Goal: Information Seeking & Learning: Learn about a topic

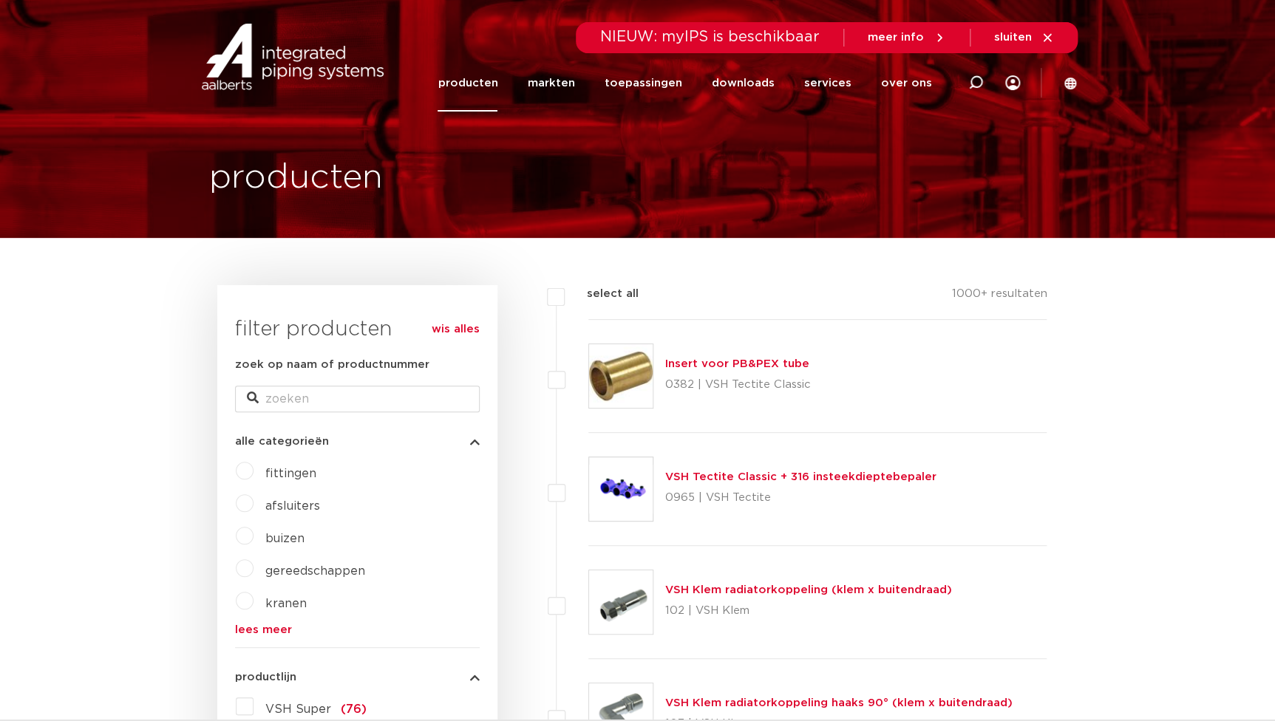
click at [485, 77] on link "producten" at bounding box center [467, 83] width 60 height 57
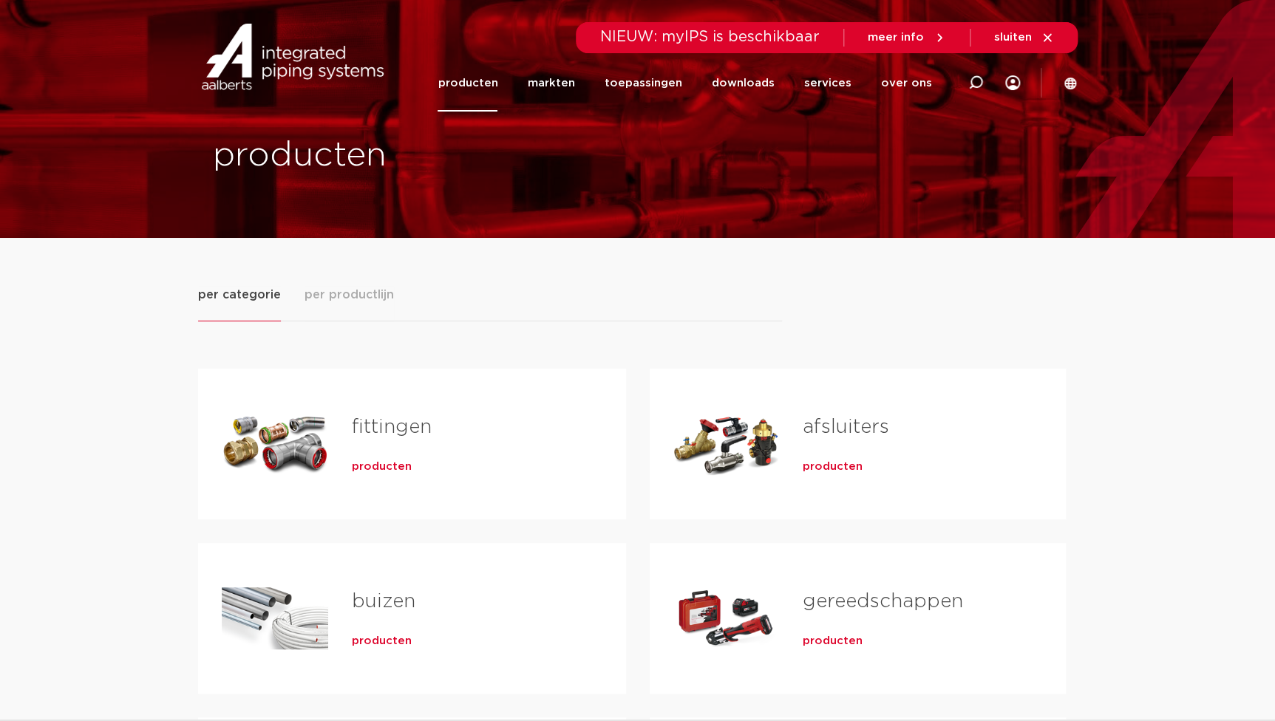
click at [389, 470] on span "producten" at bounding box center [382, 467] width 60 height 15
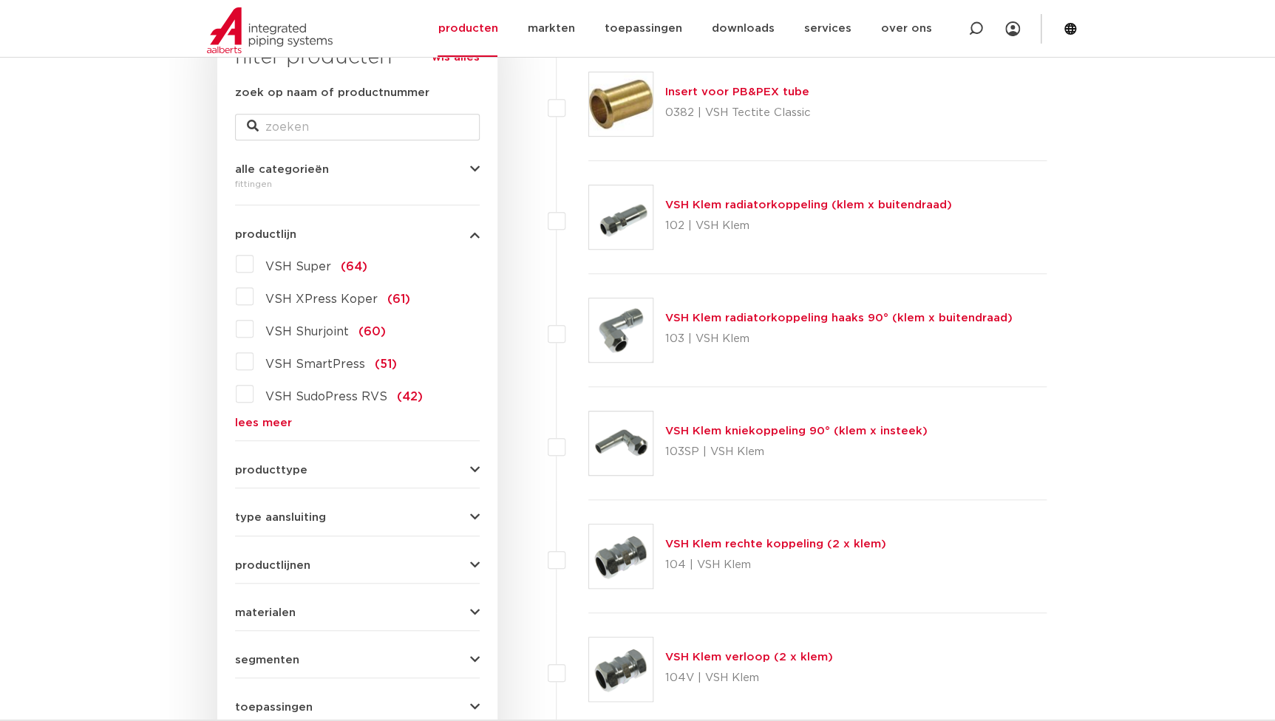
scroll to position [268, 0]
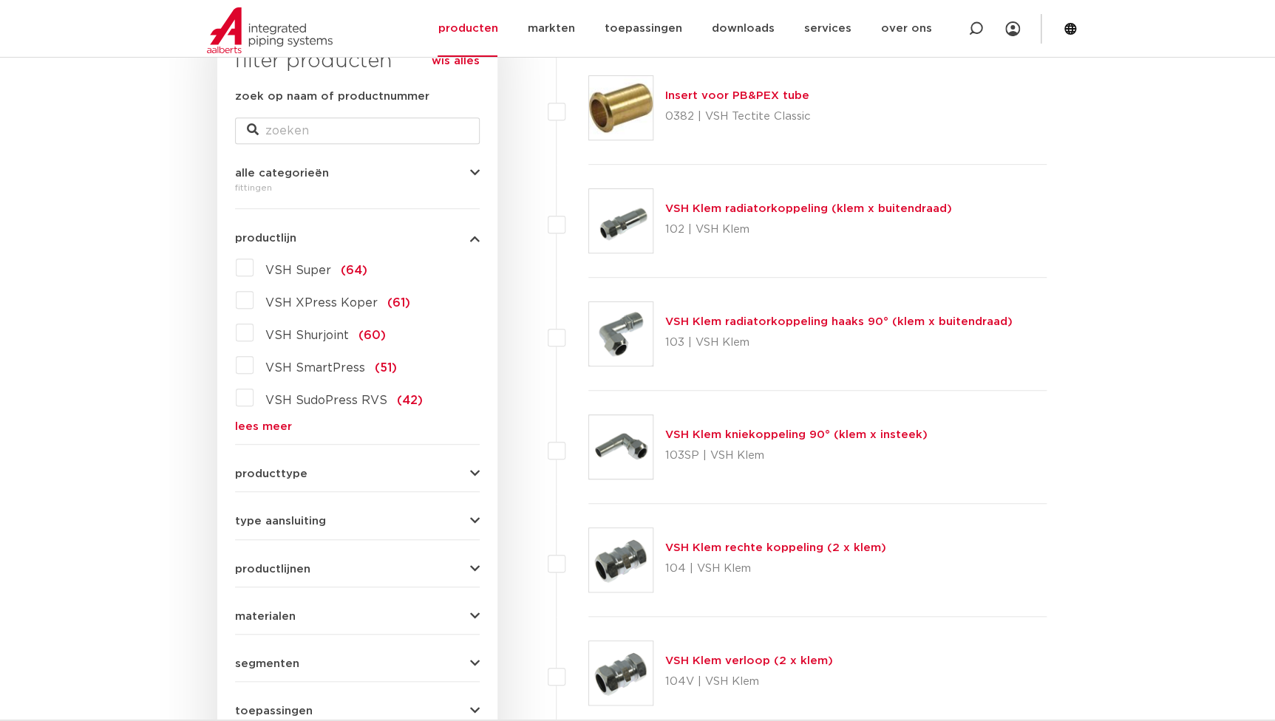
click at [253, 422] on link "lees meer" at bounding box center [357, 426] width 245 height 11
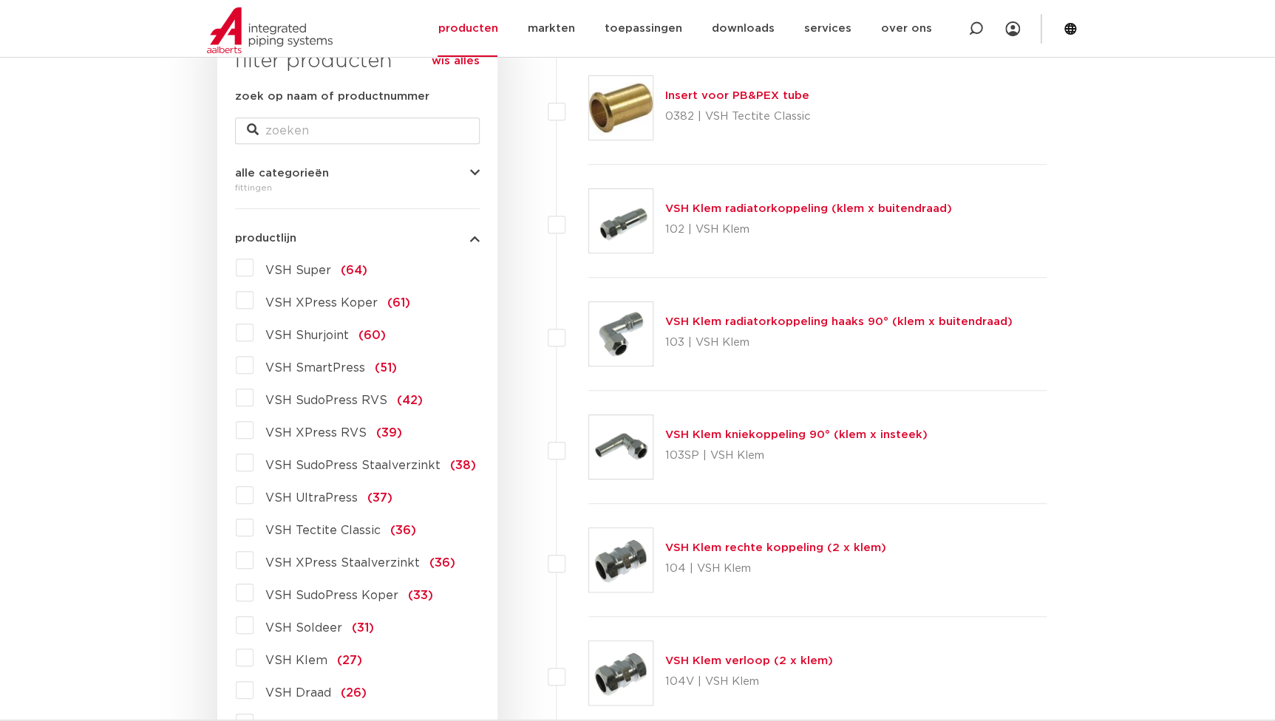
click at [283, 301] on span "VSH XPress Koper" at bounding box center [321, 303] width 112 height 12
click at [0, 0] on input "VSH XPress Koper (61)" at bounding box center [0, 0] width 0 height 0
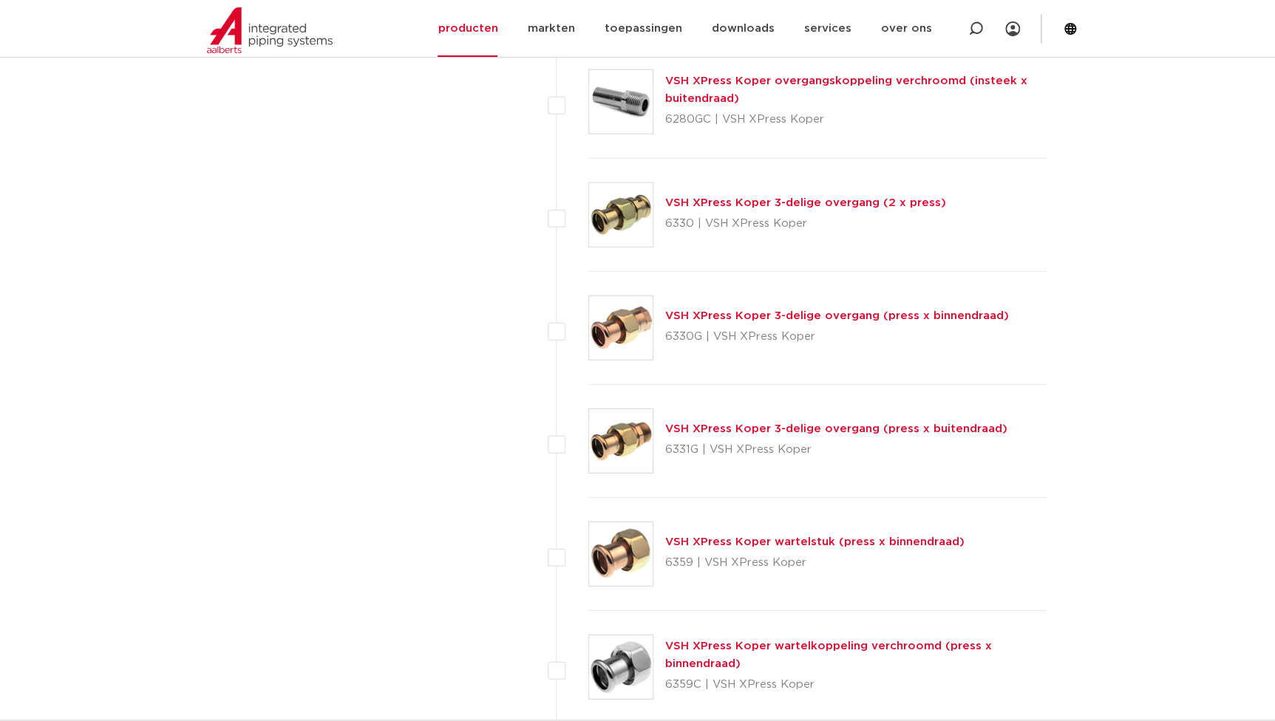
scroll to position [1746, 0]
click at [680, 423] on link "VSH XPress Koper 3-delige overgang (press x buitendraad)" at bounding box center [836, 427] width 342 height 11
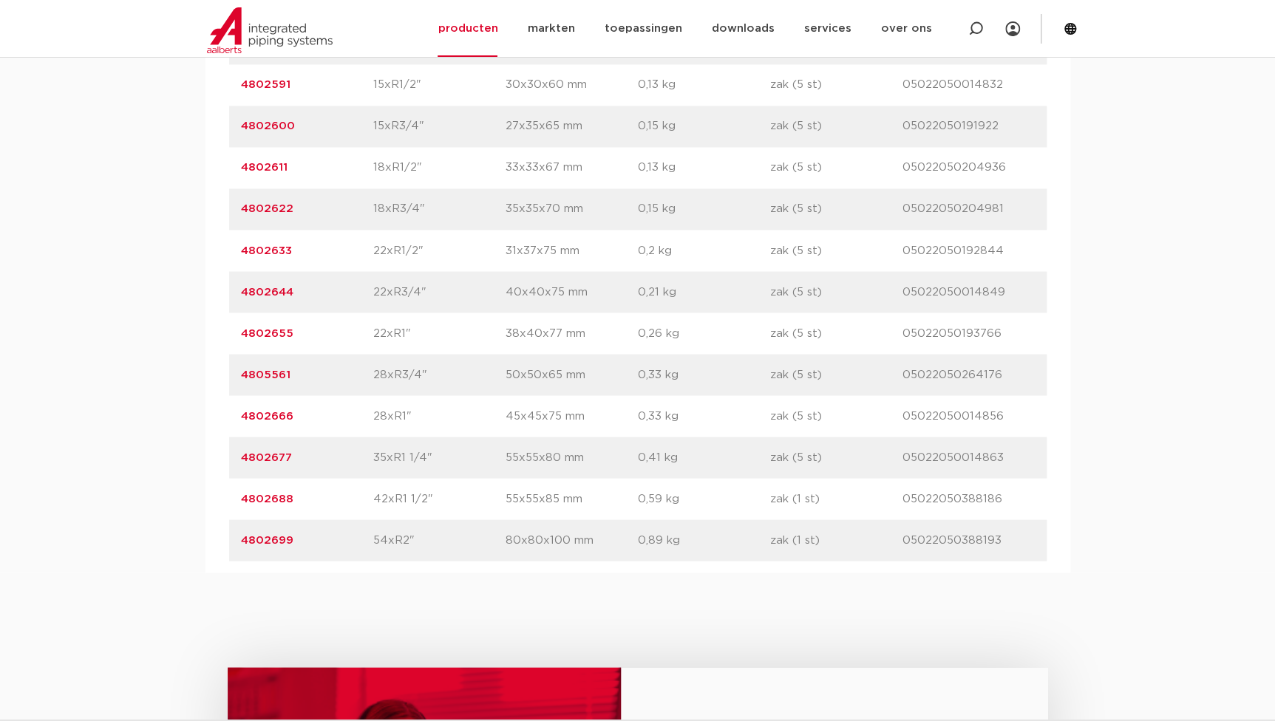
scroll to position [1007, 0]
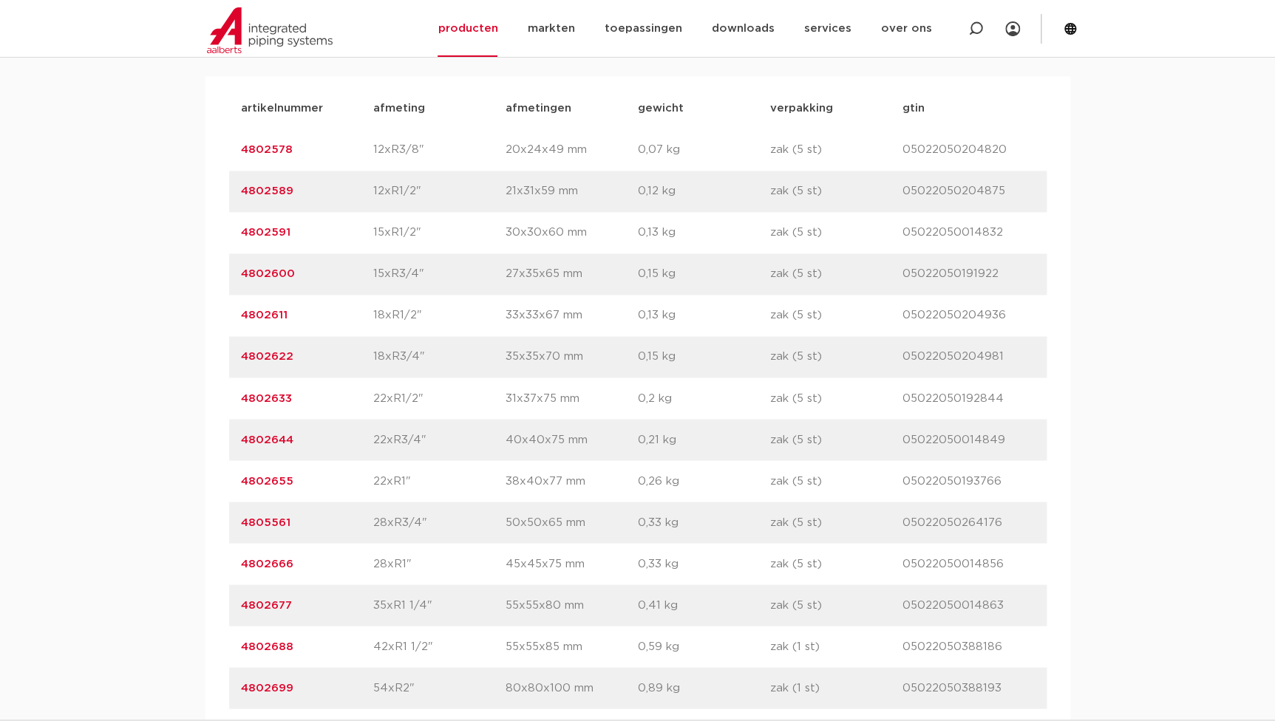
drag, startPoint x: 294, startPoint y: 558, endPoint x: 206, endPoint y: 562, distance: 88.0
click at [206, 562] on div "artikelnummer afmeting afmetingen gewicht verpakking gtin artikelnummer 4802578…" at bounding box center [637, 398] width 865 height 644
copy link "4802666"
drag, startPoint x: 405, startPoint y: 562, endPoint x: 372, endPoint y: 565, distance: 33.5
click at [373, 565] on p "28xR1"" at bounding box center [439, 564] width 132 height 18
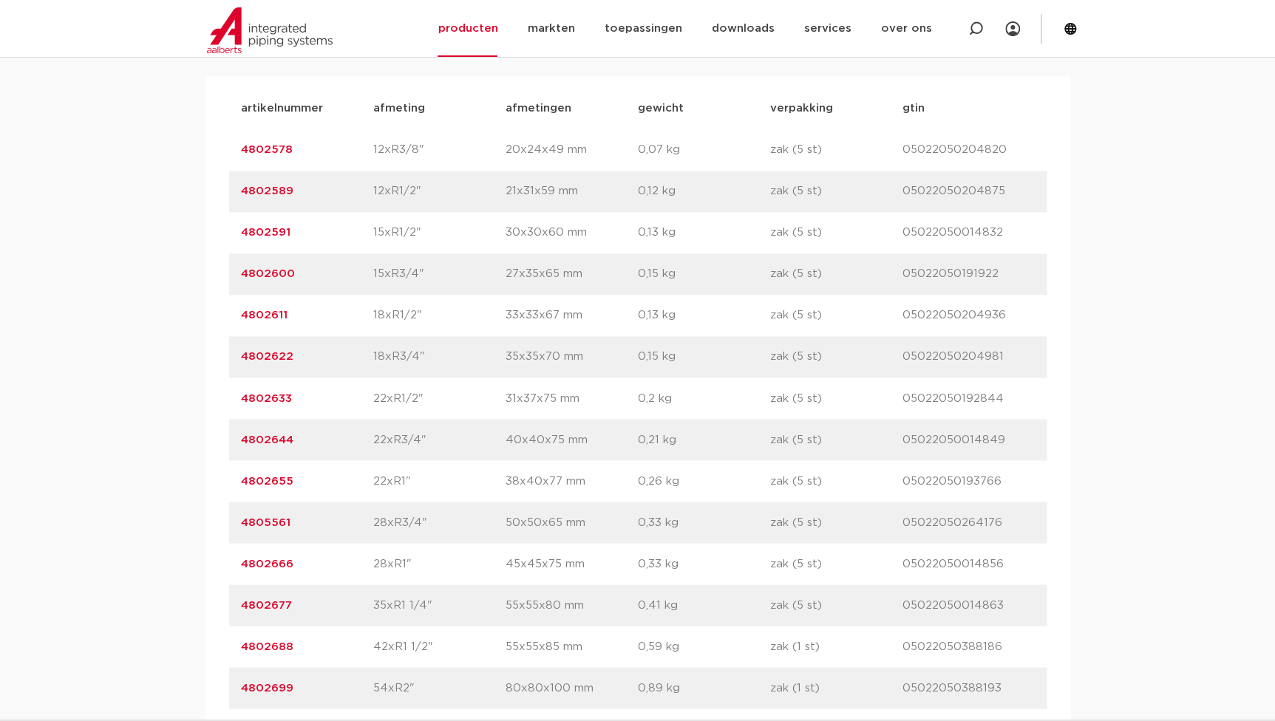
copy p "28xR1"
drag, startPoint x: 820, startPoint y: 562, endPoint x: 771, endPoint y: 565, distance: 49.6
click at [771, 565] on p "zak (5 st)" at bounding box center [836, 564] width 132 height 18
drag, startPoint x: 1007, startPoint y: 562, endPoint x: 902, endPoint y: 569, distance: 105.9
click at [902, 569] on p "05022050014856" at bounding box center [968, 564] width 132 height 18
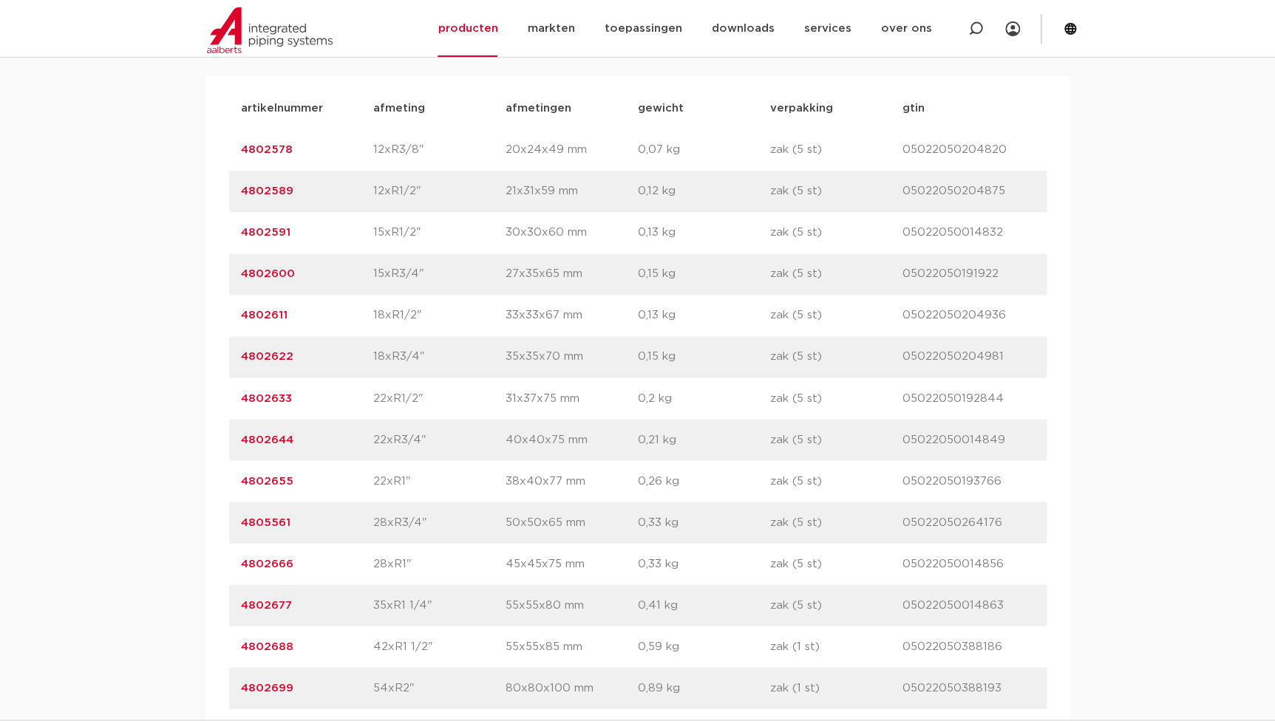
copy p "05022050014856"
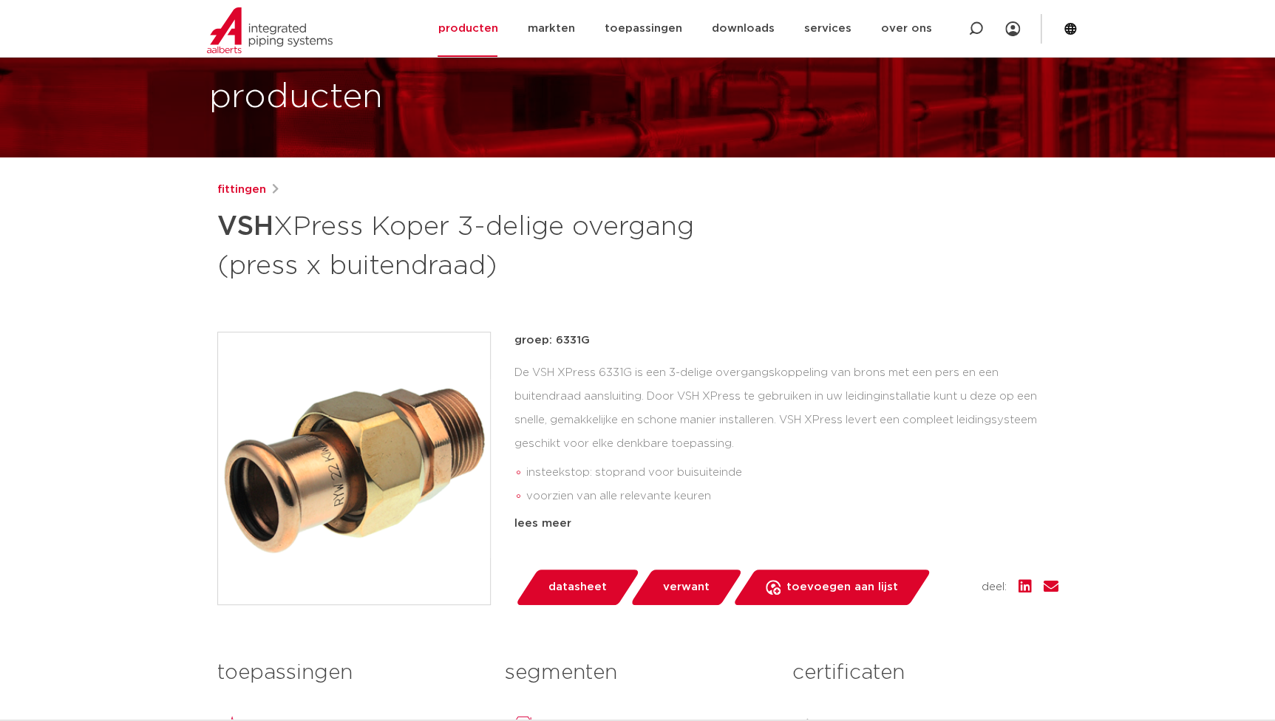
scroll to position [0, 0]
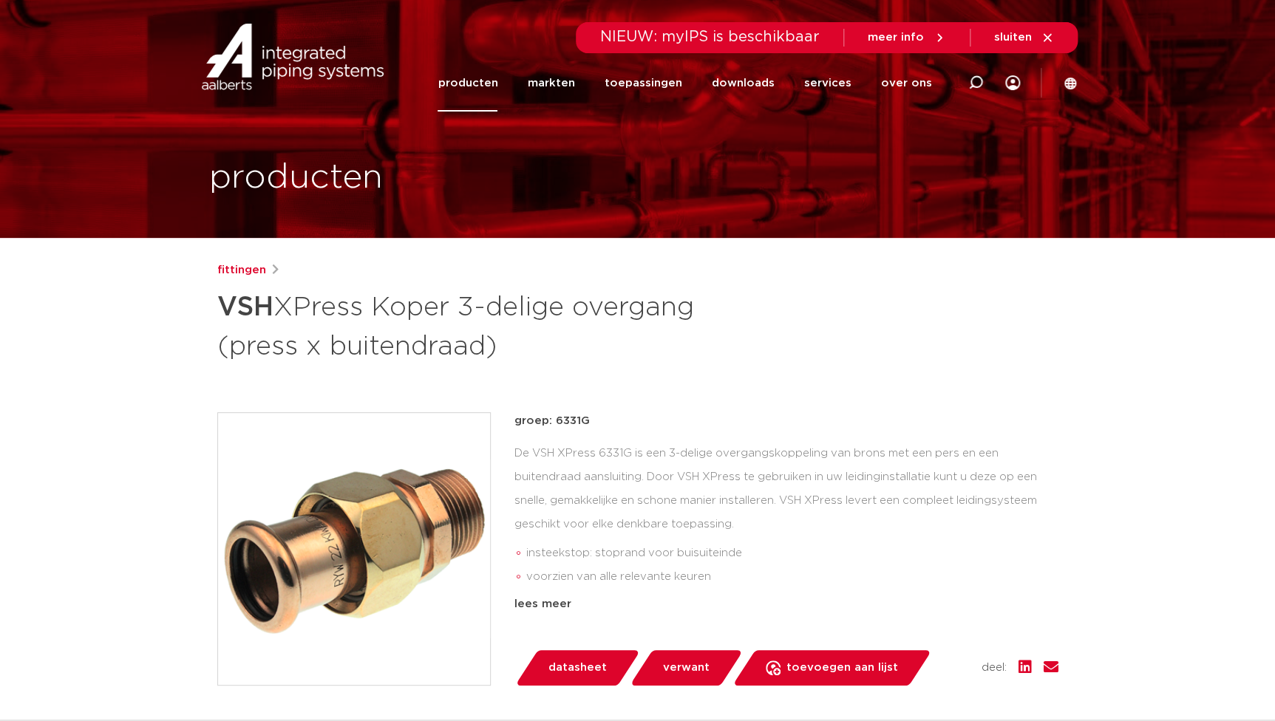
drag, startPoint x: 190, startPoint y: 302, endPoint x: 500, endPoint y: 342, distance: 313.0
copy h1 "VSH XPress Koper 3-delige overgang (press x buitendraad)"
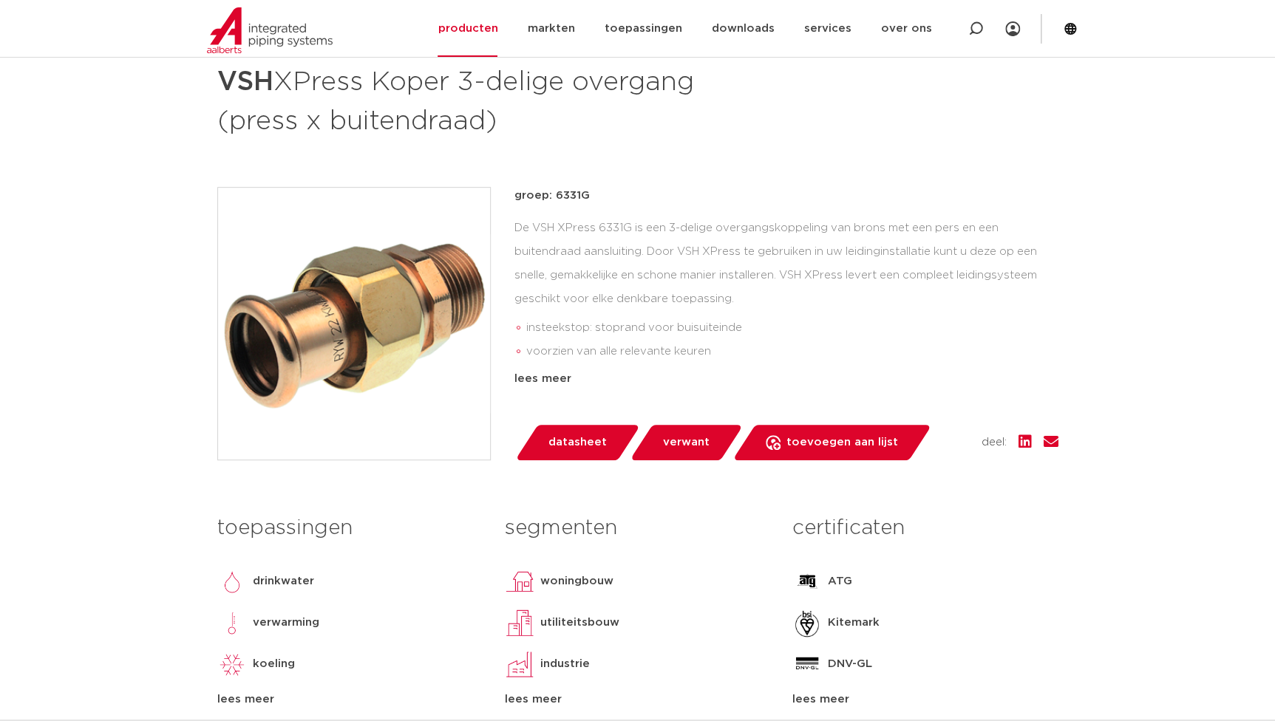
scroll to position [403, 0]
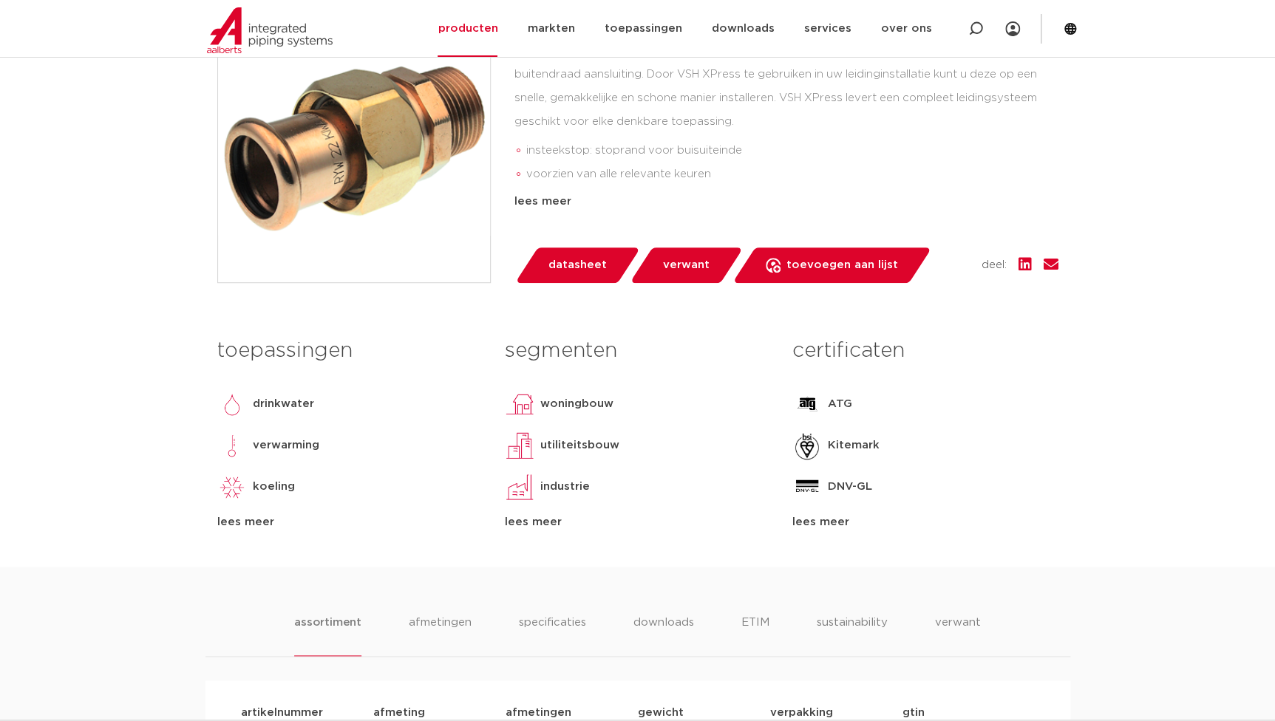
click at [463, 503] on div "toepassingen drinkwater verwarming koeling perslucht vacuüm lees meer lees mind…" at bounding box center [349, 430] width 287 height 201
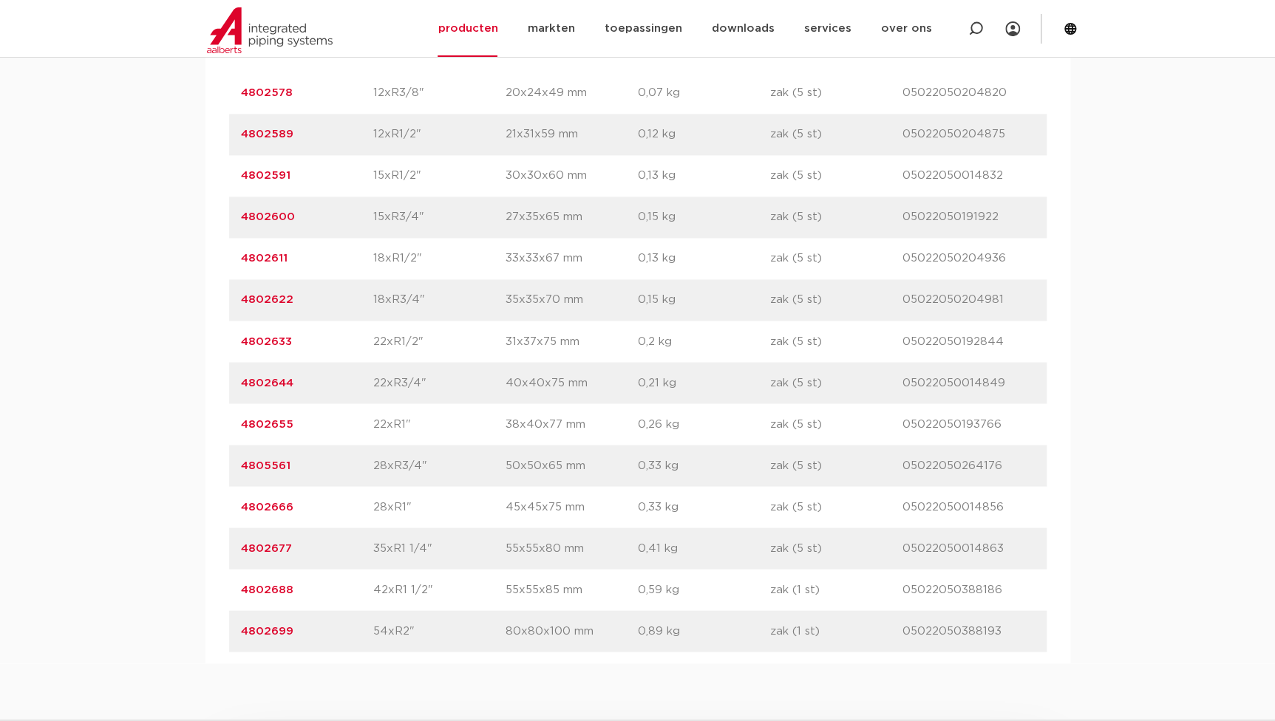
scroll to position [1075, 0]
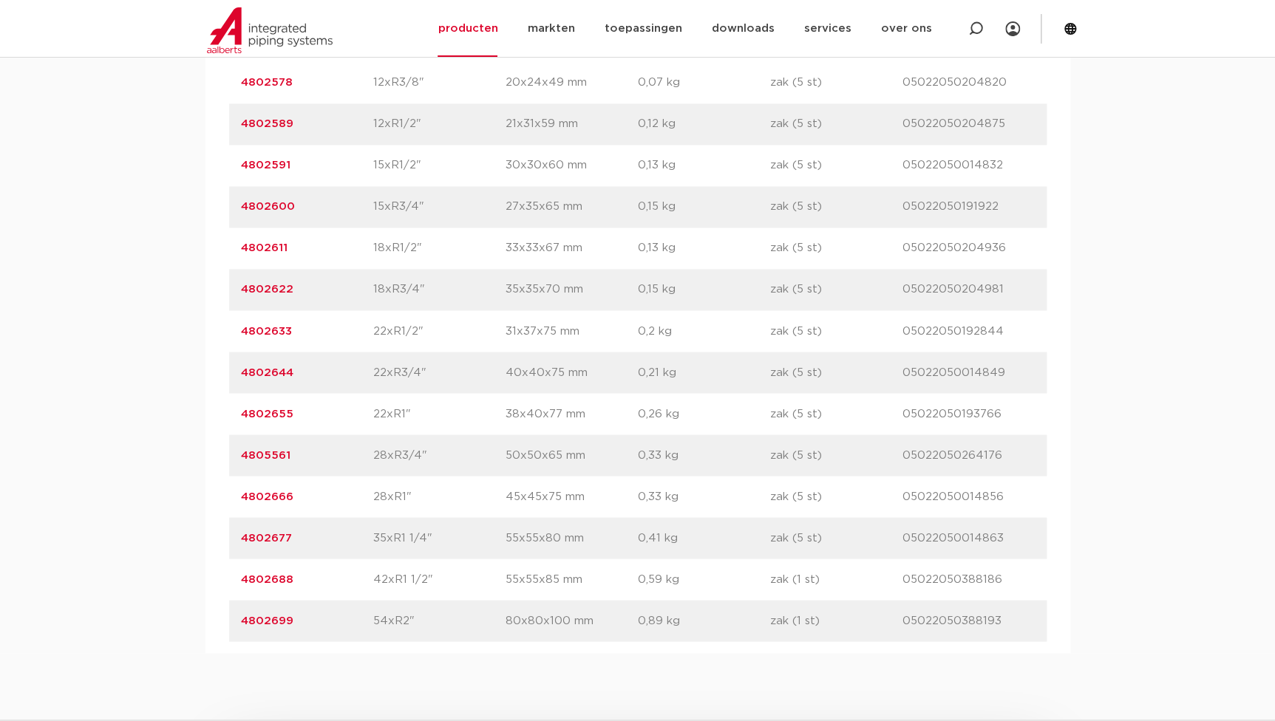
drag, startPoint x: 330, startPoint y: 518, endPoint x: 319, endPoint y: 513, distance: 11.6
click at [329, 518] on div "artikelnummer 4802677 afmeting 35xR1 1/4" afmetingen 55x55x80 mm gewicht 0,41 k…" at bounding box center [637, 537] width 817 height 41
drag, startPoint x: 303, startPoint y: 494, endPoint x: 200, endPoint y: 491, distance: 102.8
click at [200, 491] on div "assortiment afmetingen specificaties downloads ETIM sustainability verwant asso…" at bounding box center [637, 274] width 1275 height 758
copy link "4802666"
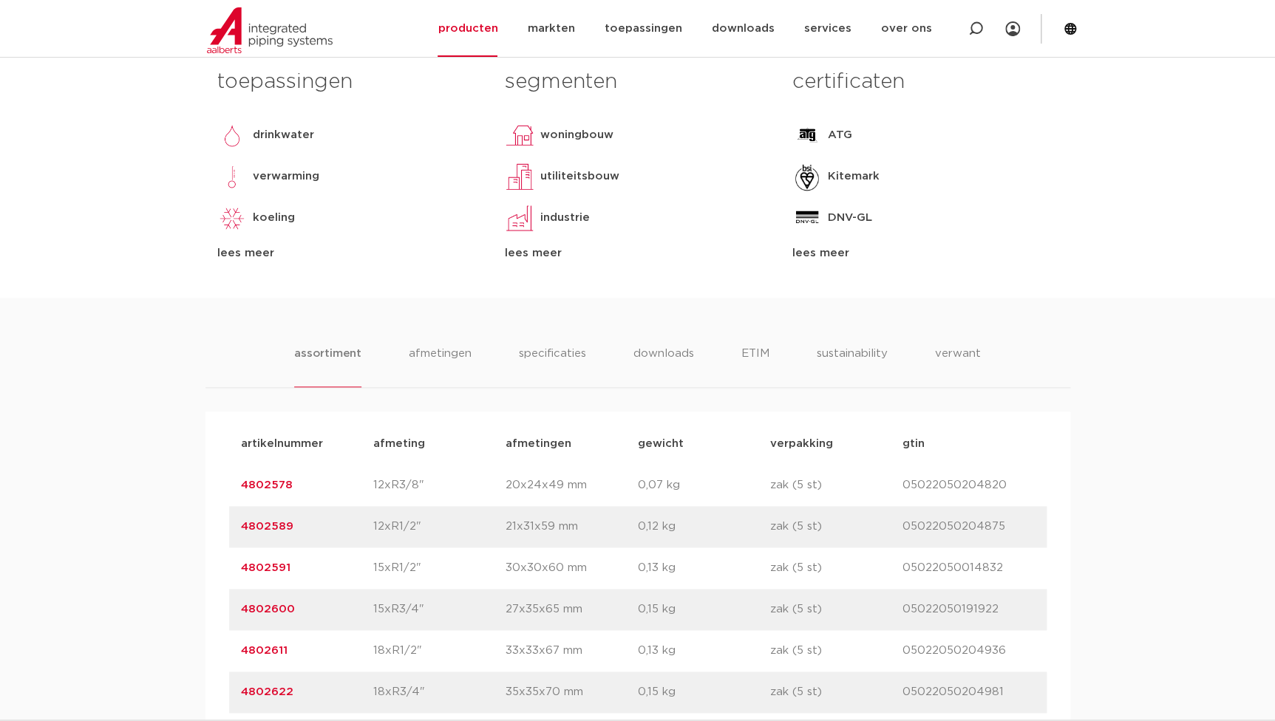
scroll to position [201, 0]
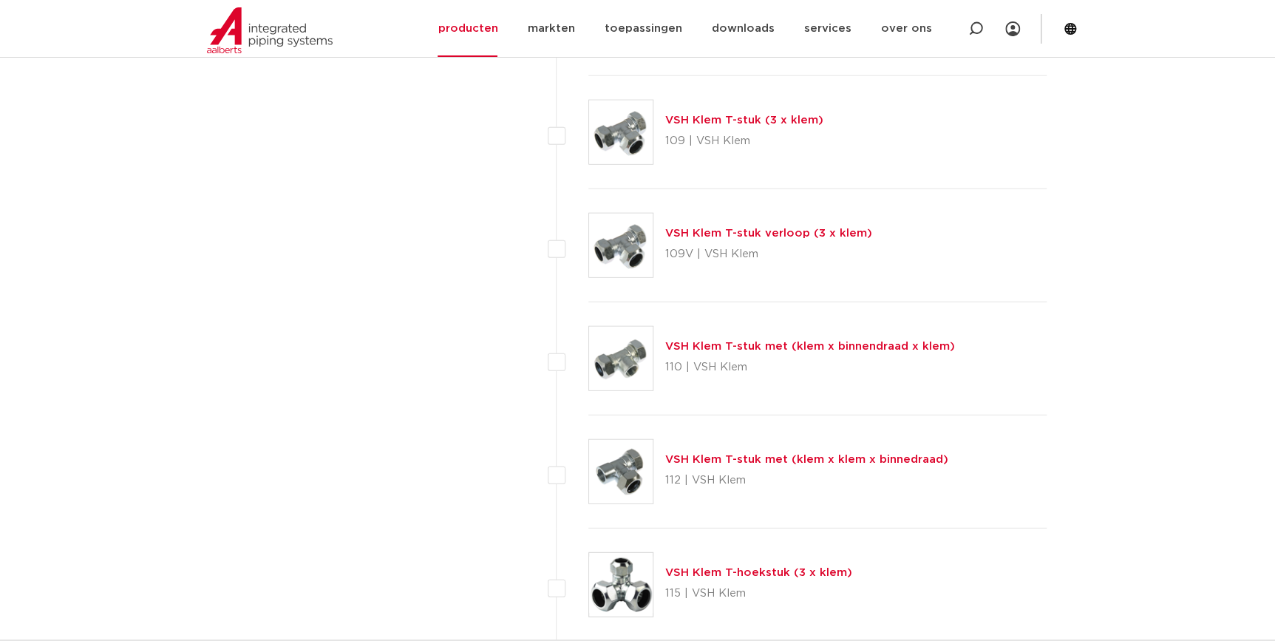
scroll to position [1745, 0]
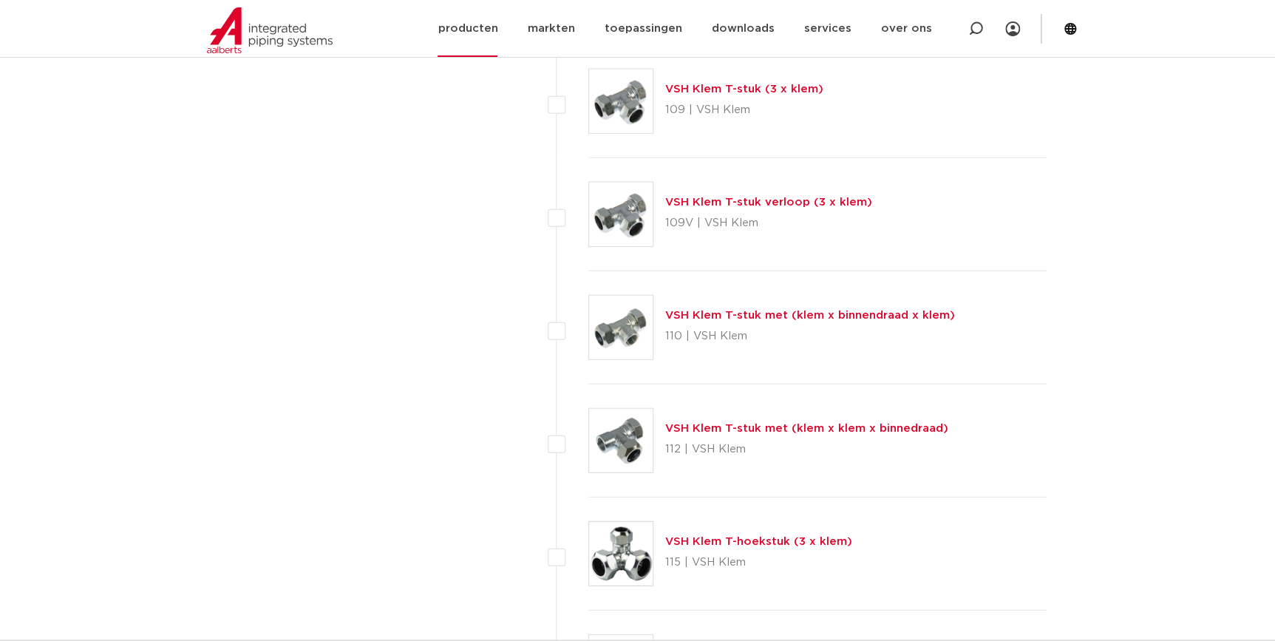
click at [479, 42] on link "producten" at bounding box center [467, 28] width 60 height 57
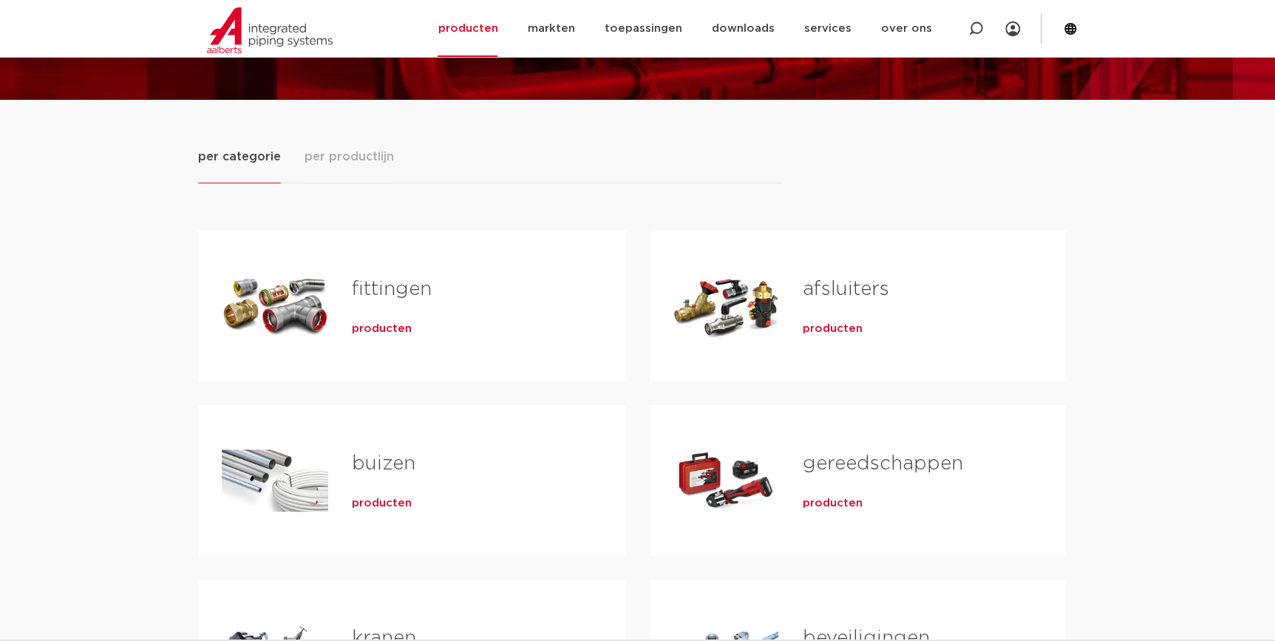
scroll to position [268, 0]
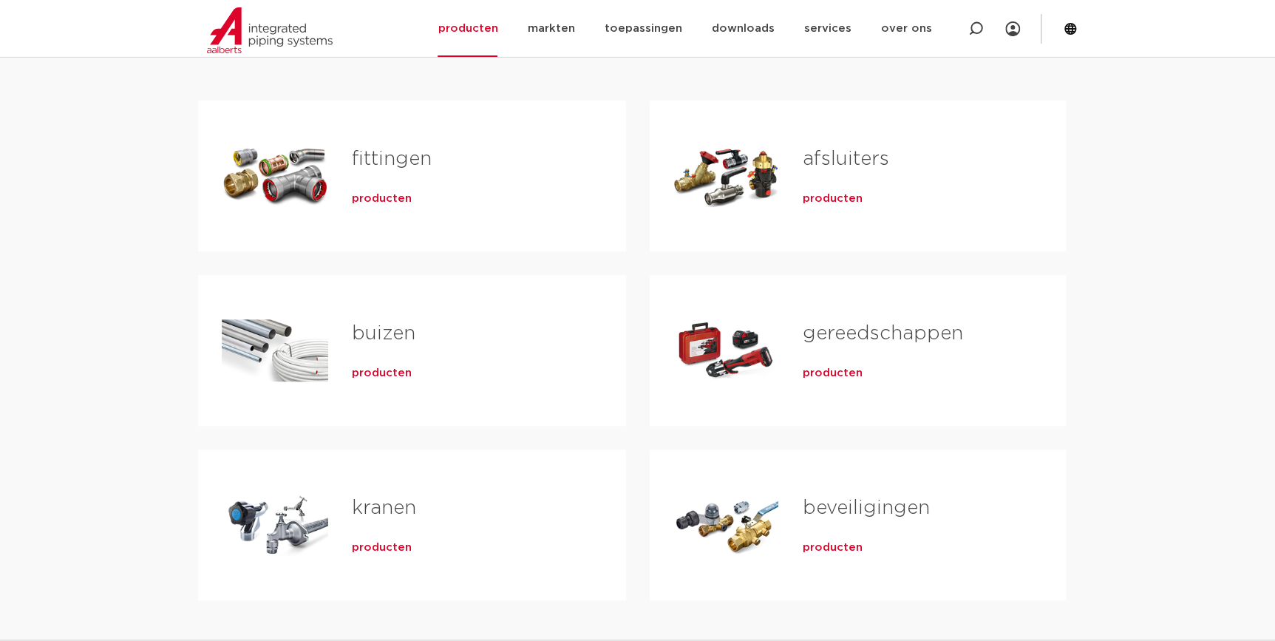
click at [384, 368] on span "producten" at bounding box center [382, 373] width 60 height 15
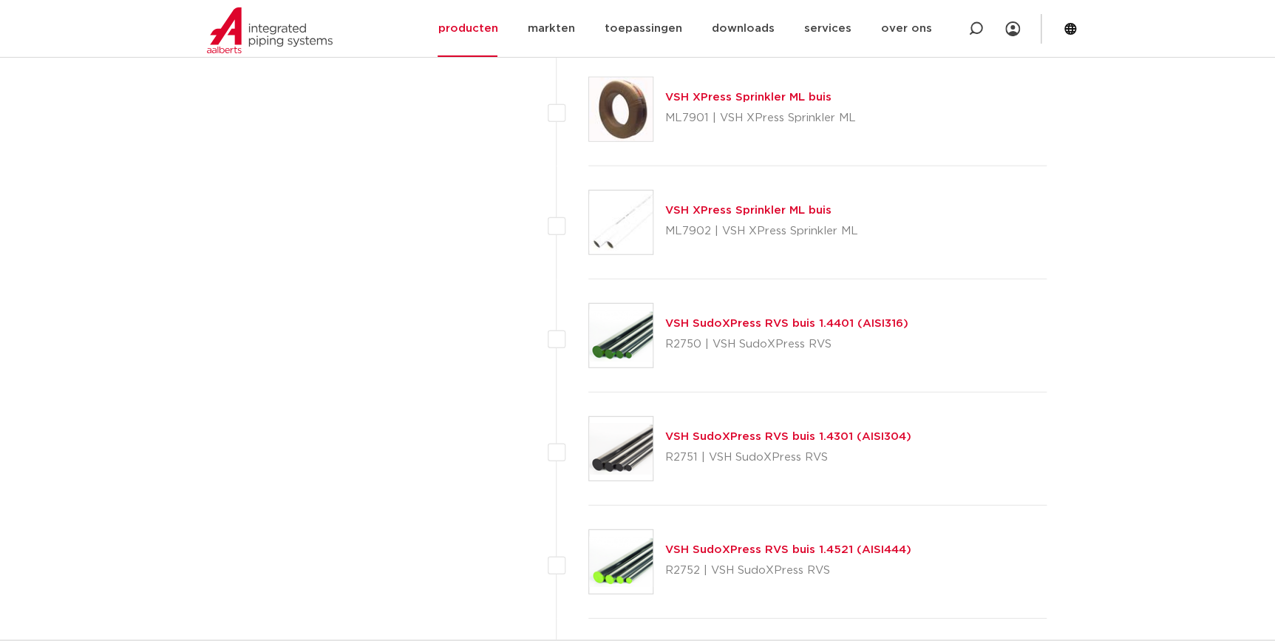
scroll to position [1744, 0]
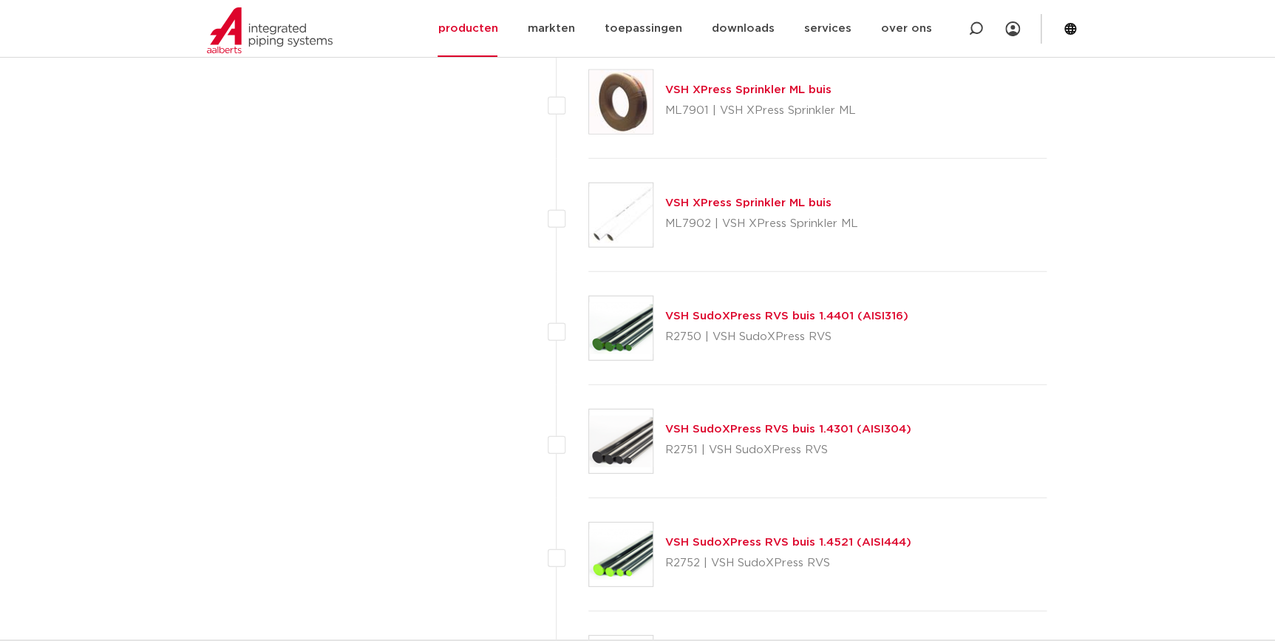
click at [738, 430] on link "VSH SudoXPress RVS buis 1.4301 (AISI304)" at bounding box center [788, 428] width 246 height 11
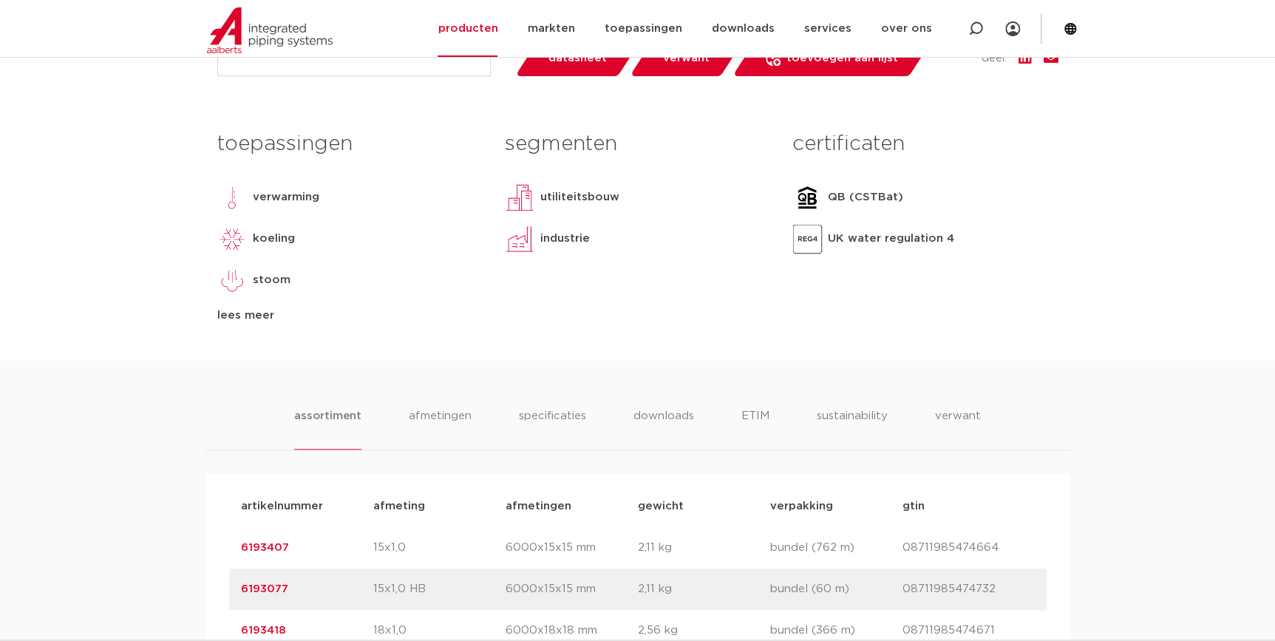
scroll to position [605, 0]
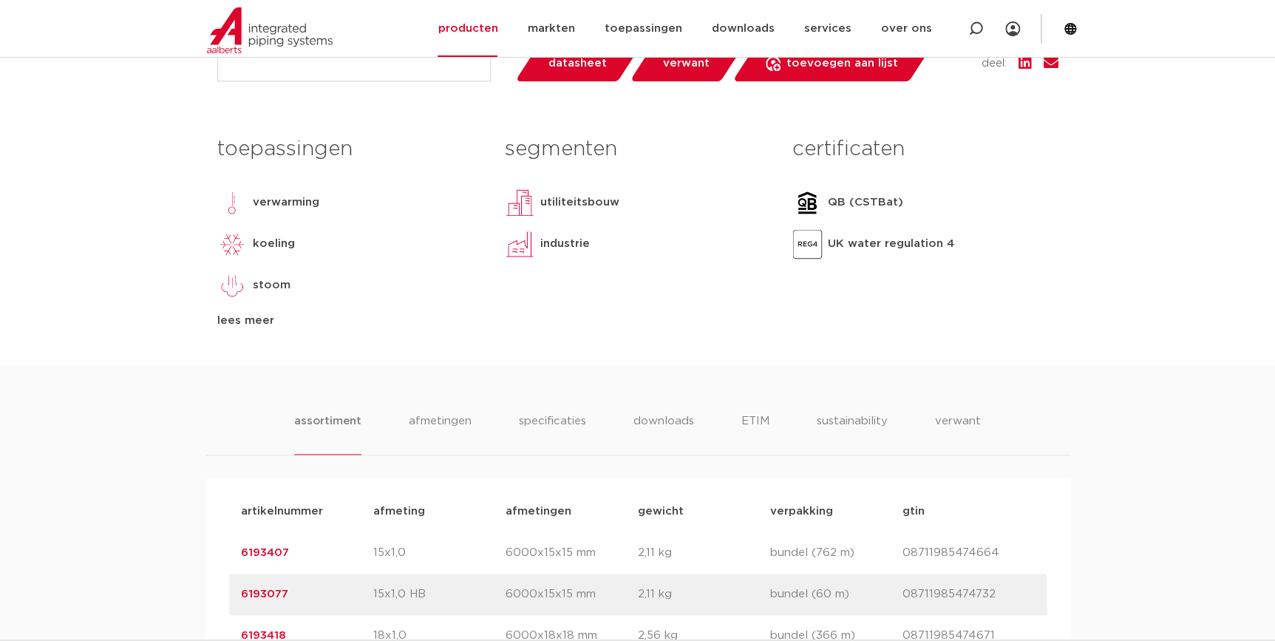
click at [256, 328] on div "lees meer" at bounding box center [349, 321] width 265 height 18
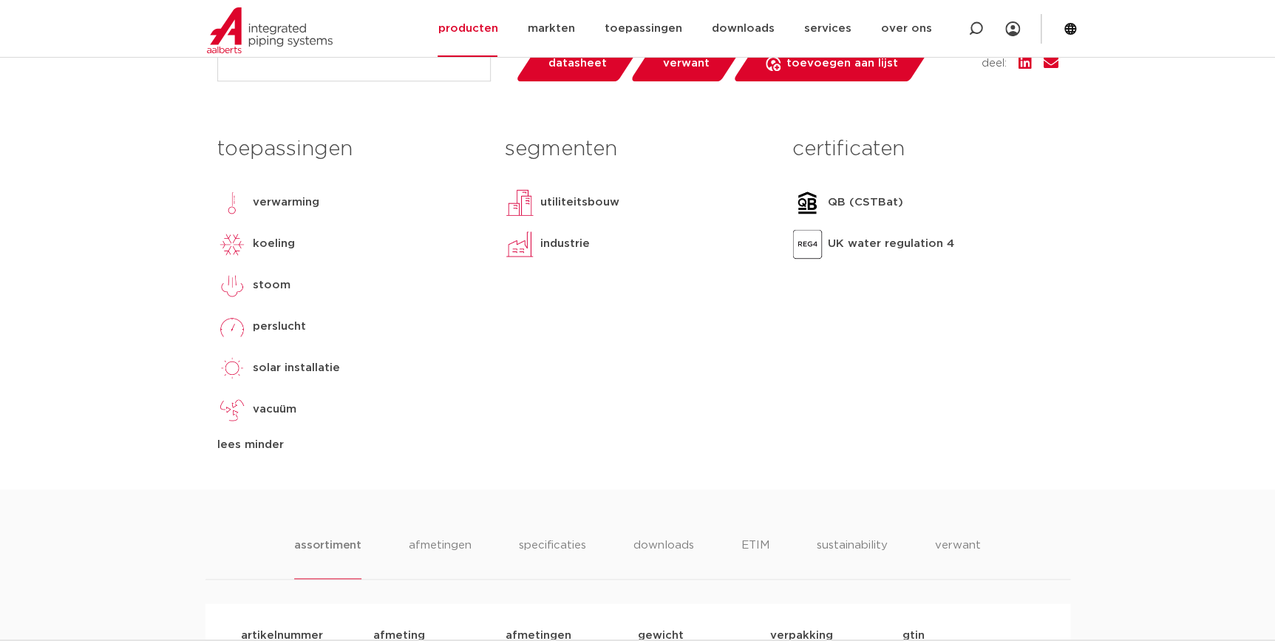
scroll to position [1007, 0]
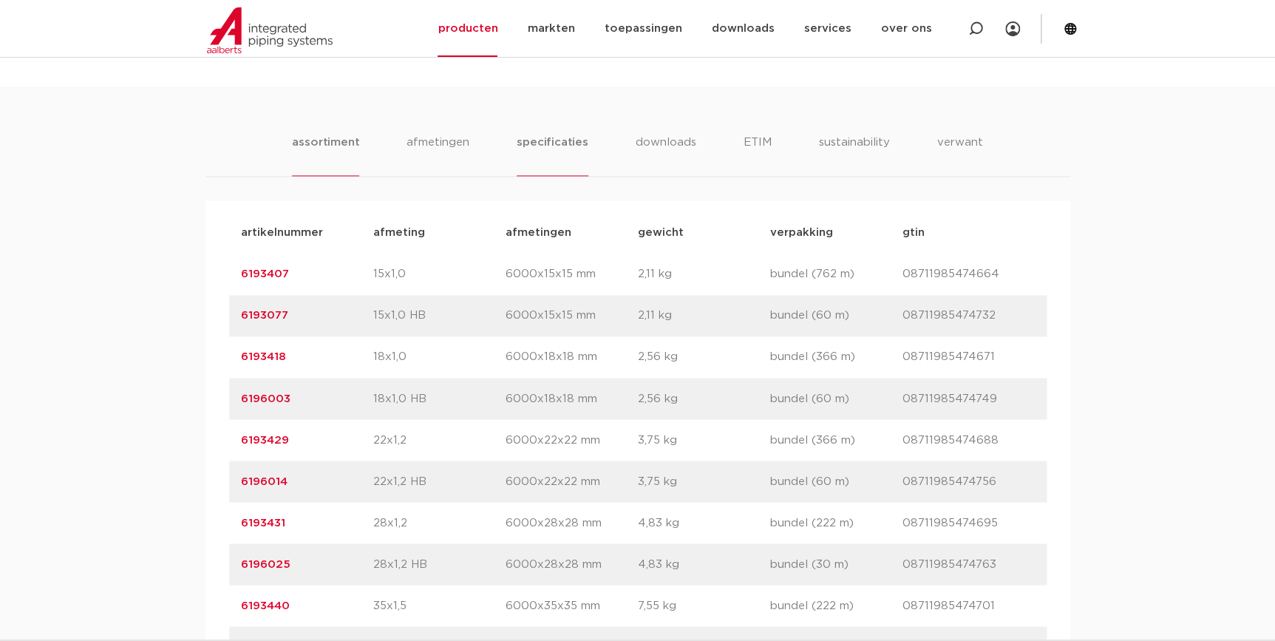
click at [577, 148] on li "specificaties" at bounding box center [552, 155] width 71 height 42
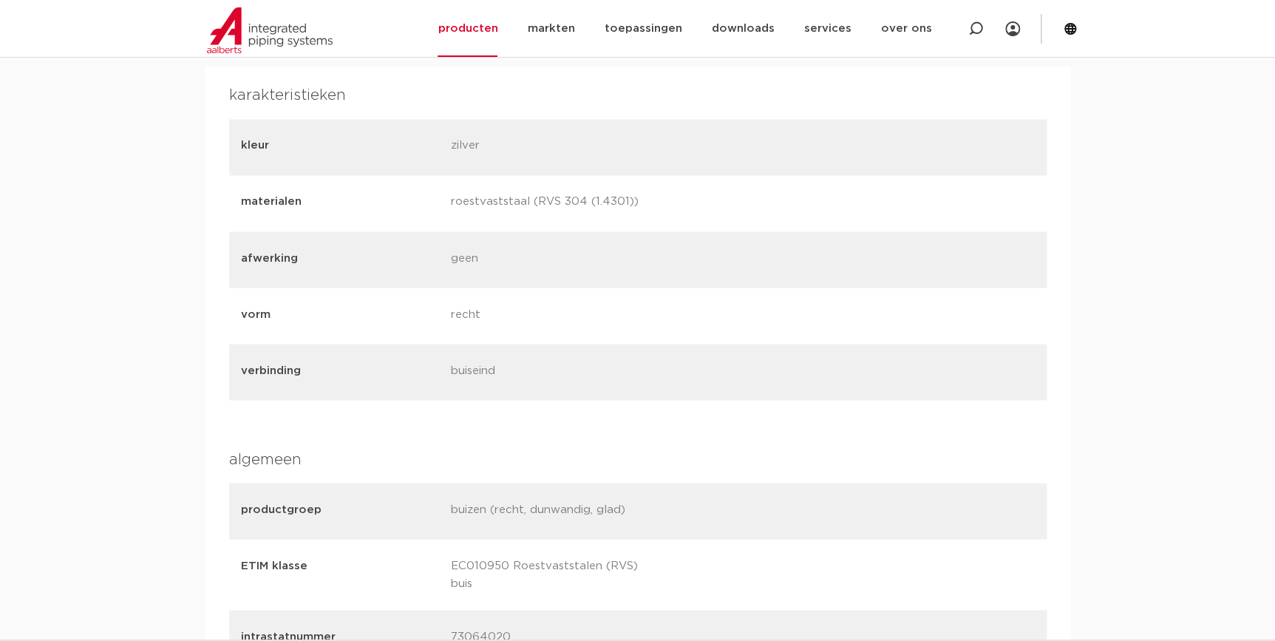
scroll to position [739, 0]
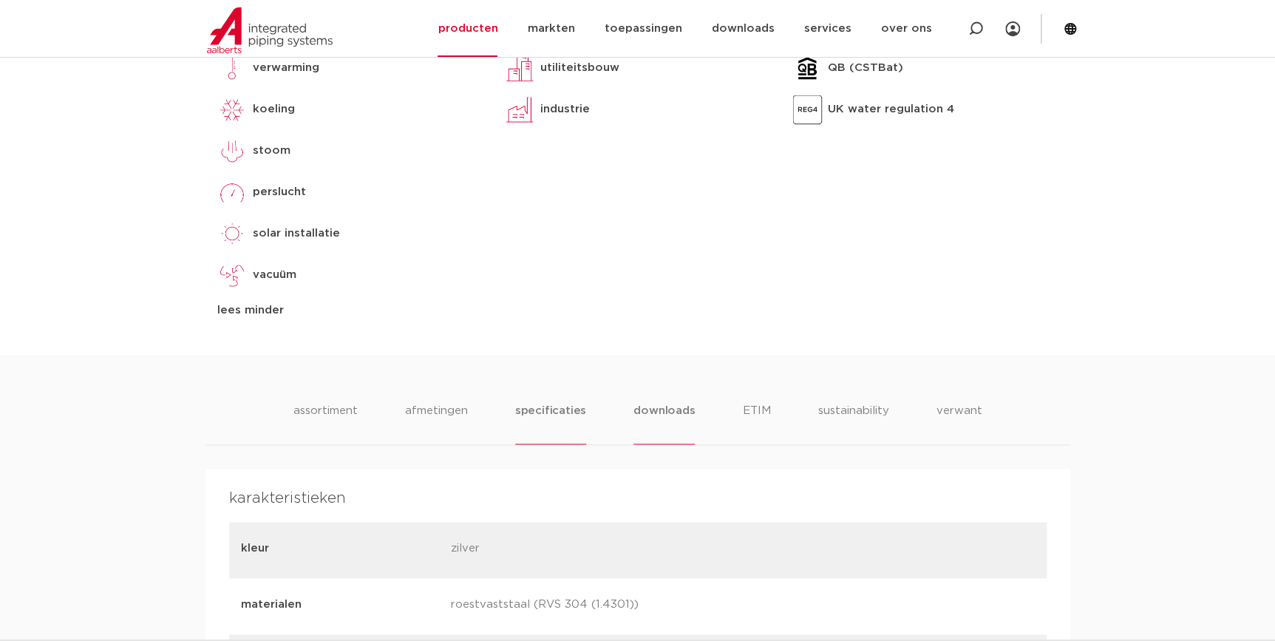
click at [640, 417] on li "downloads" at bounding box center [663, 423] width 61 height 42
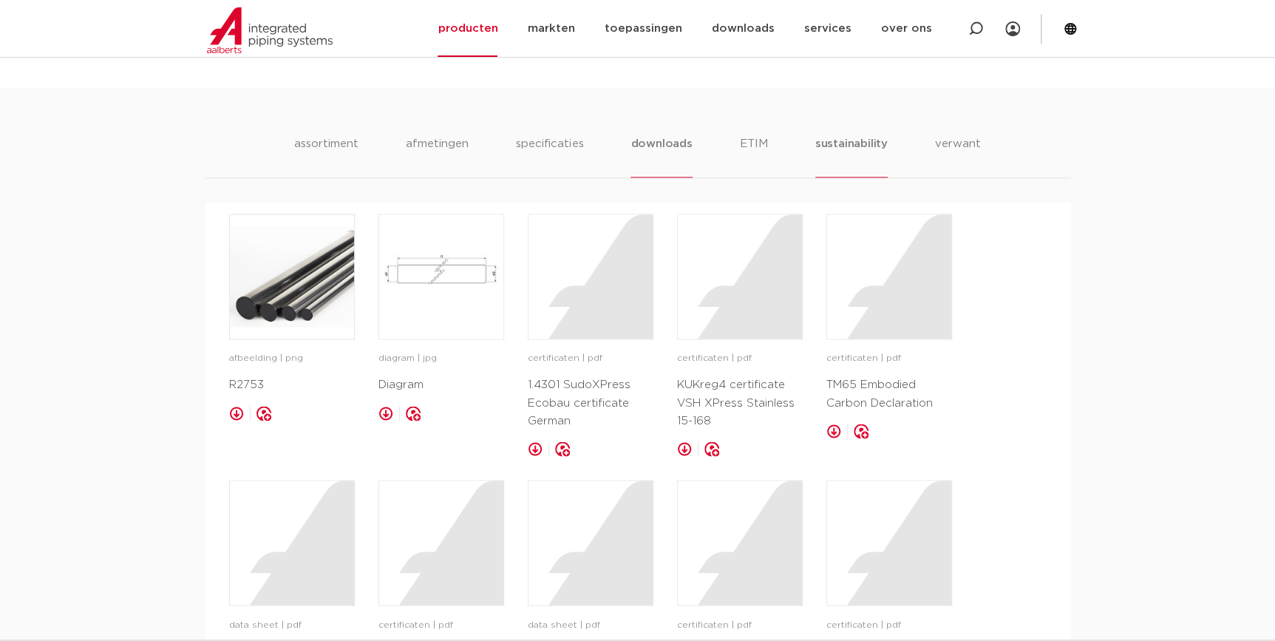
scroll to position [1007, 0]
click at [539, 371] on div "certificaten | pdf 1.4301 SudoXPress Ecobau certificate German" at bounding box center [591, 389] width 126 height 78
click at [596, 298] on div at bounding box center [590, 275] width 124 height 124
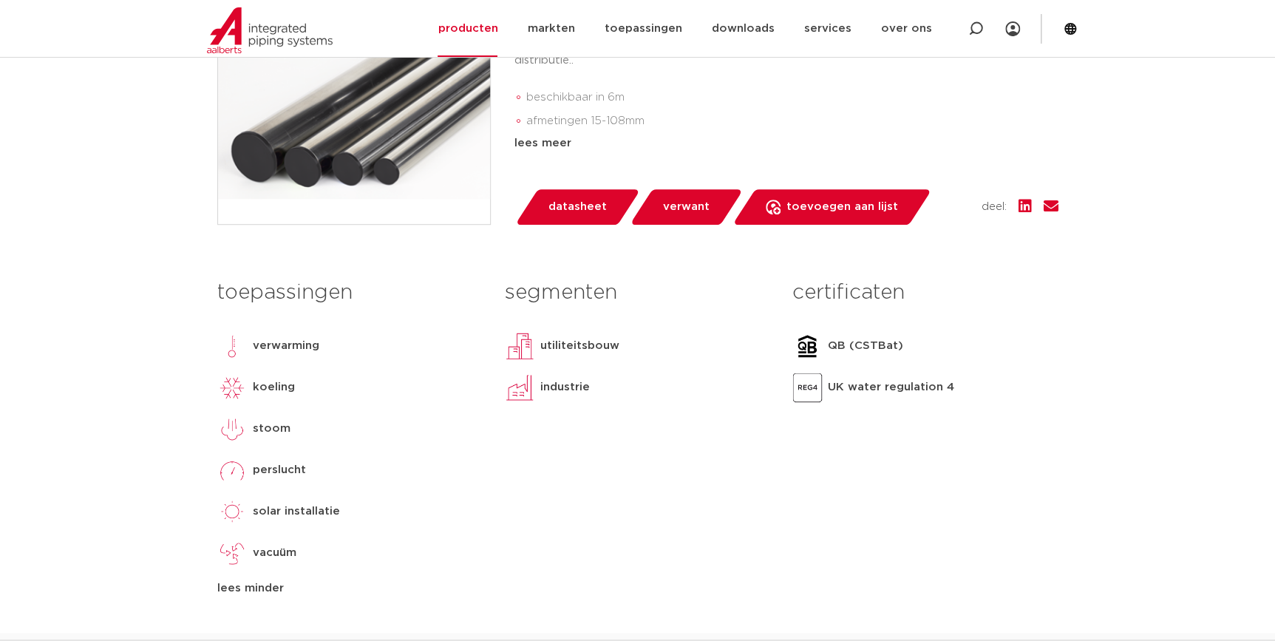
scroll to position [268, 0]
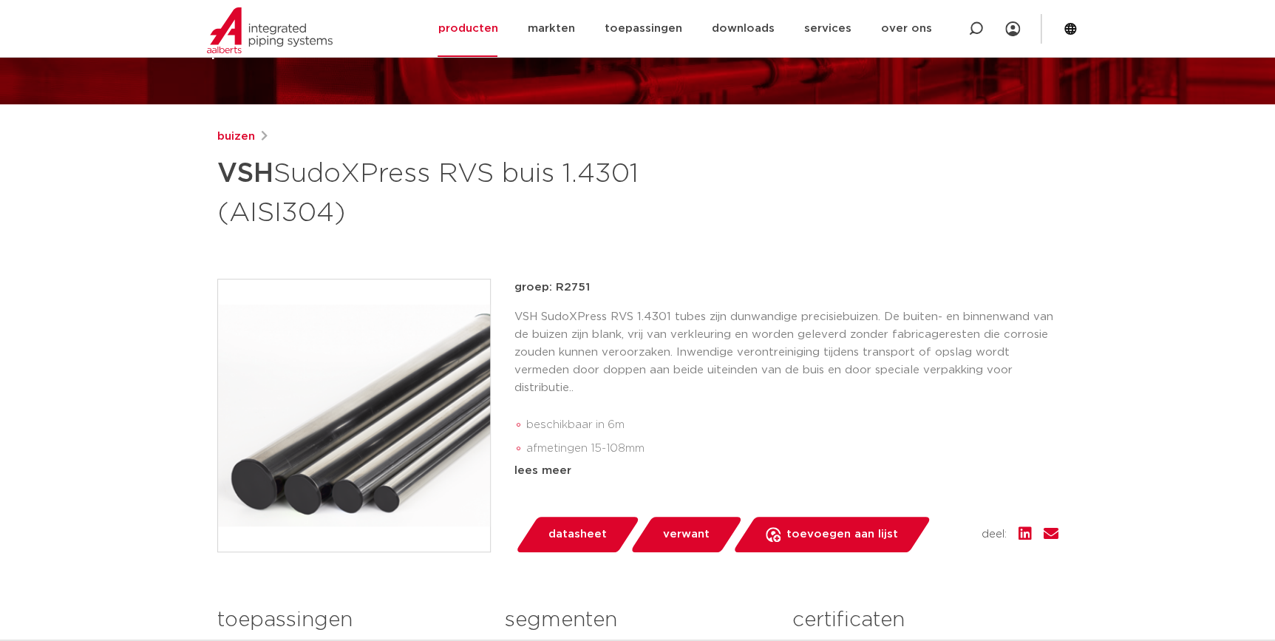
scroll to position [0, 0]
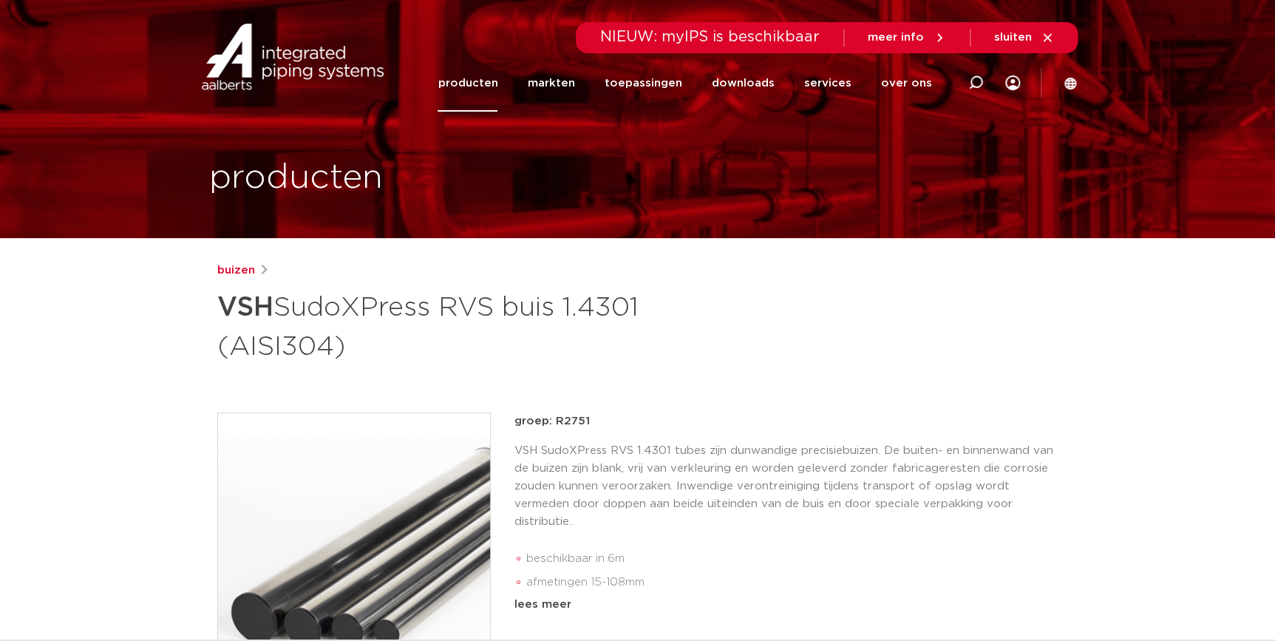
click at [480, 94] on link "producten" at bounding box center [467, 83] width 60 height 57
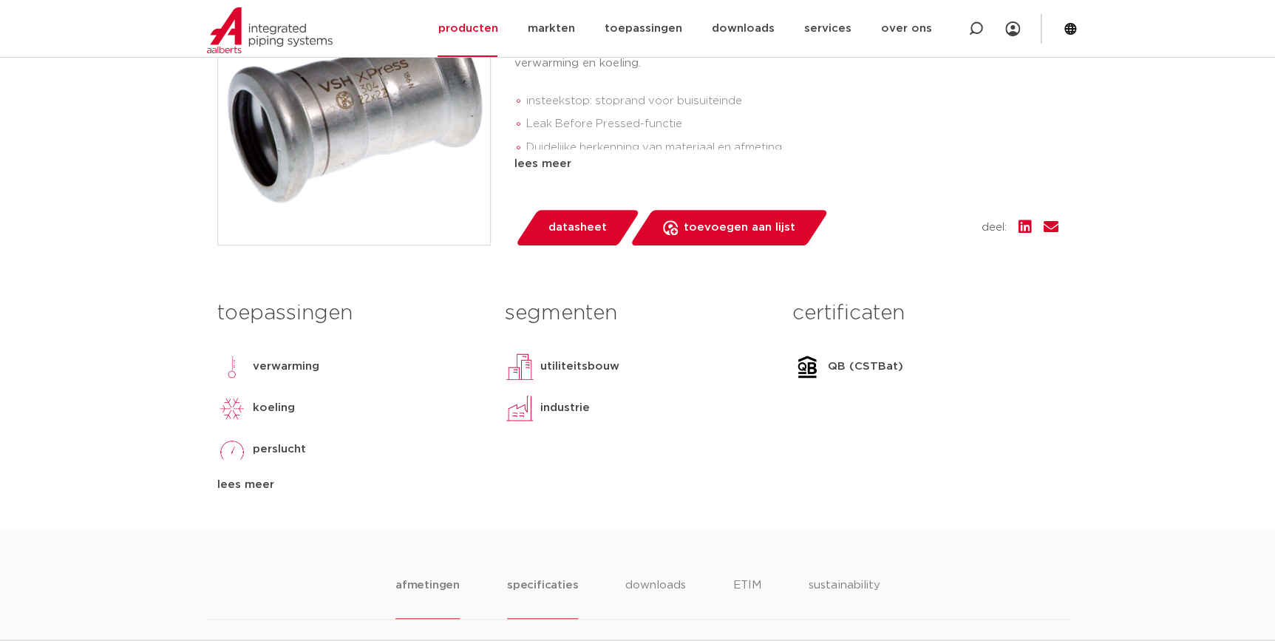
scroll to position [201, 0]
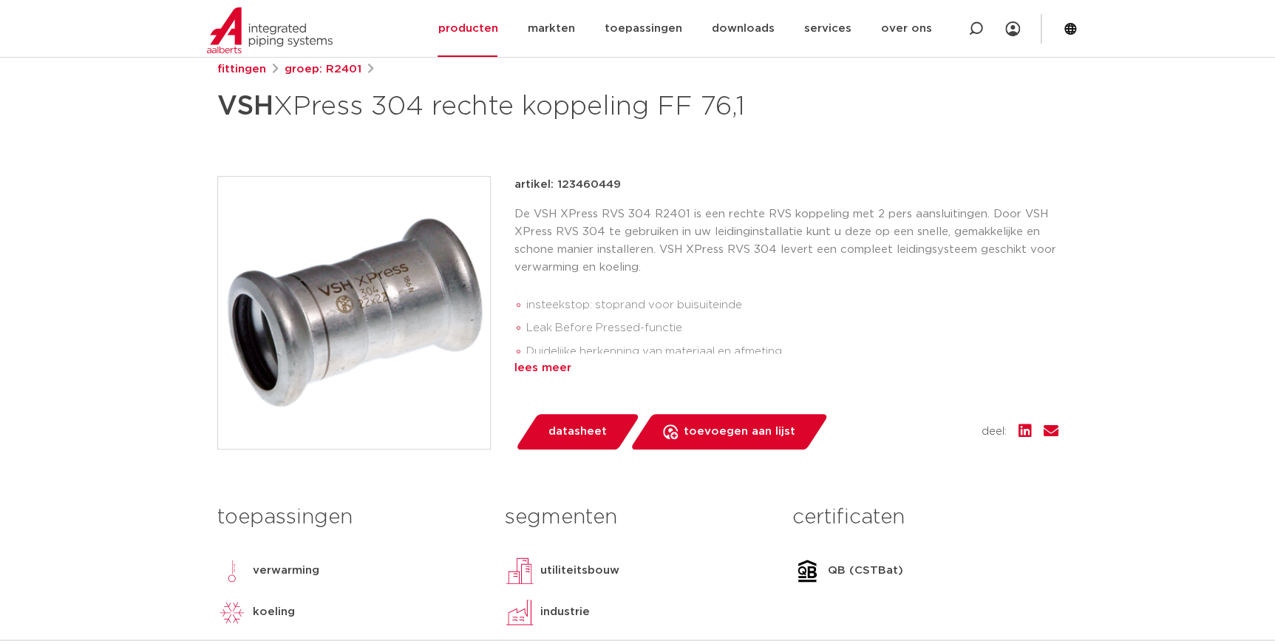
click at [537, 369] on div "lees meer" at bounding box center [786, 368] width 544 height 18
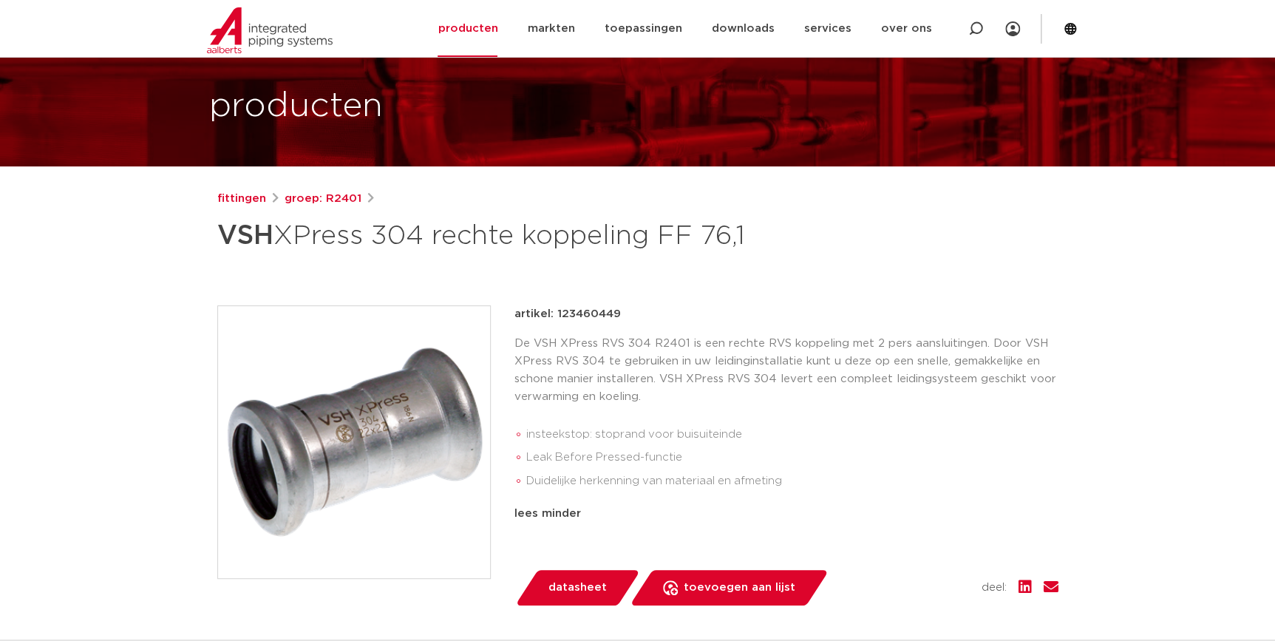
scroll to position [67, 0]
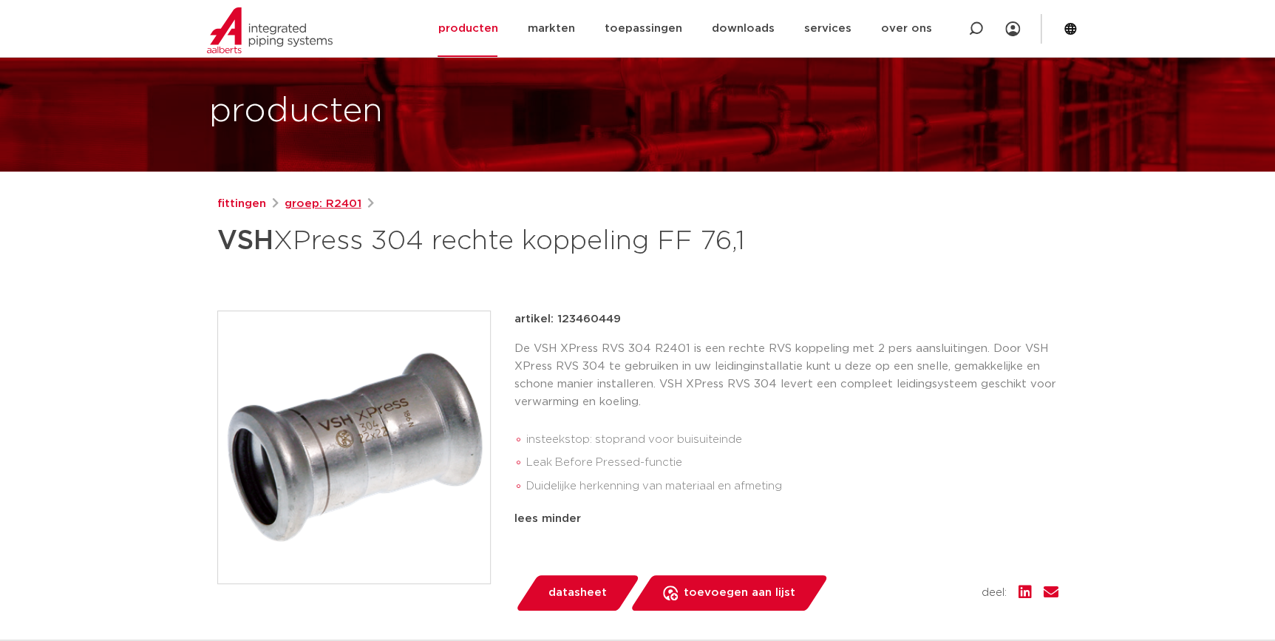
click at [319, 202] on link "groep: R2401" at bounding box center [323, 204] width 77 height 18
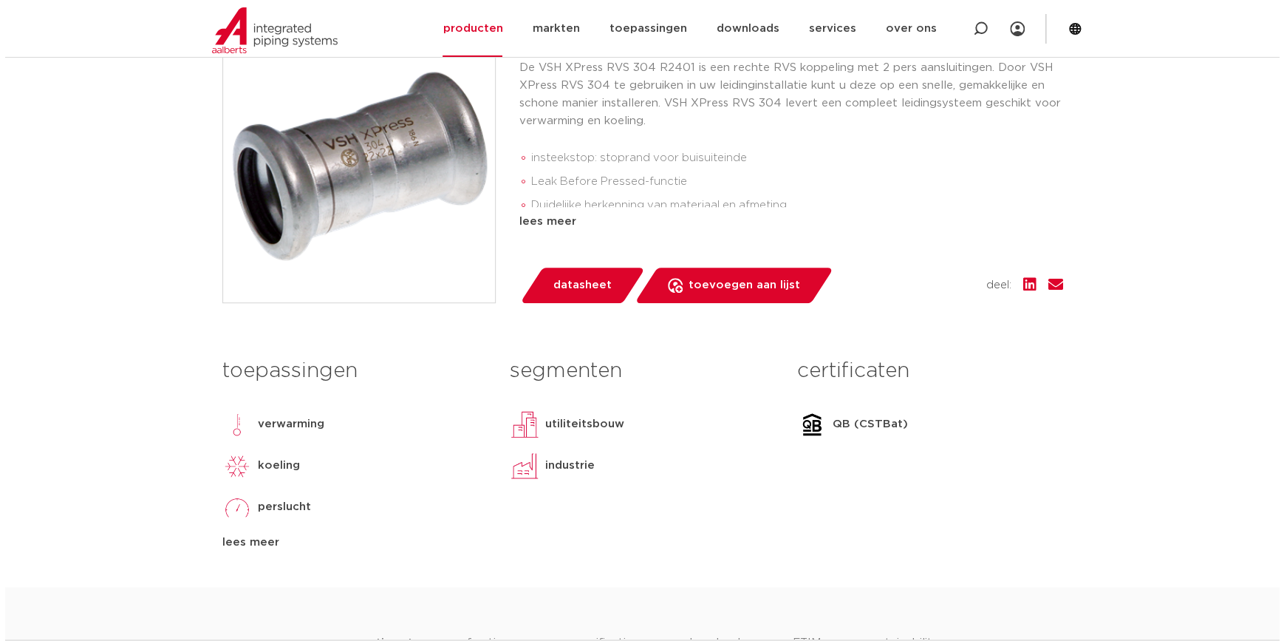
scroll to position [134, 0]
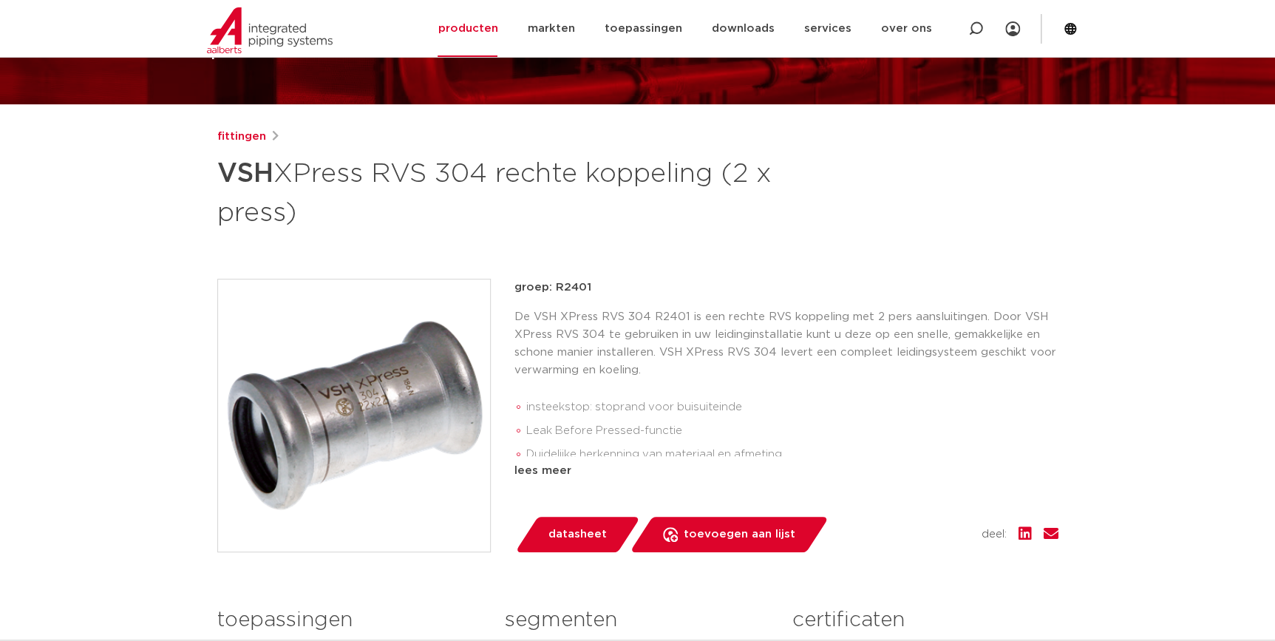
click at [321, 380] on img at bounding box center [354, 415] width 272 height 272
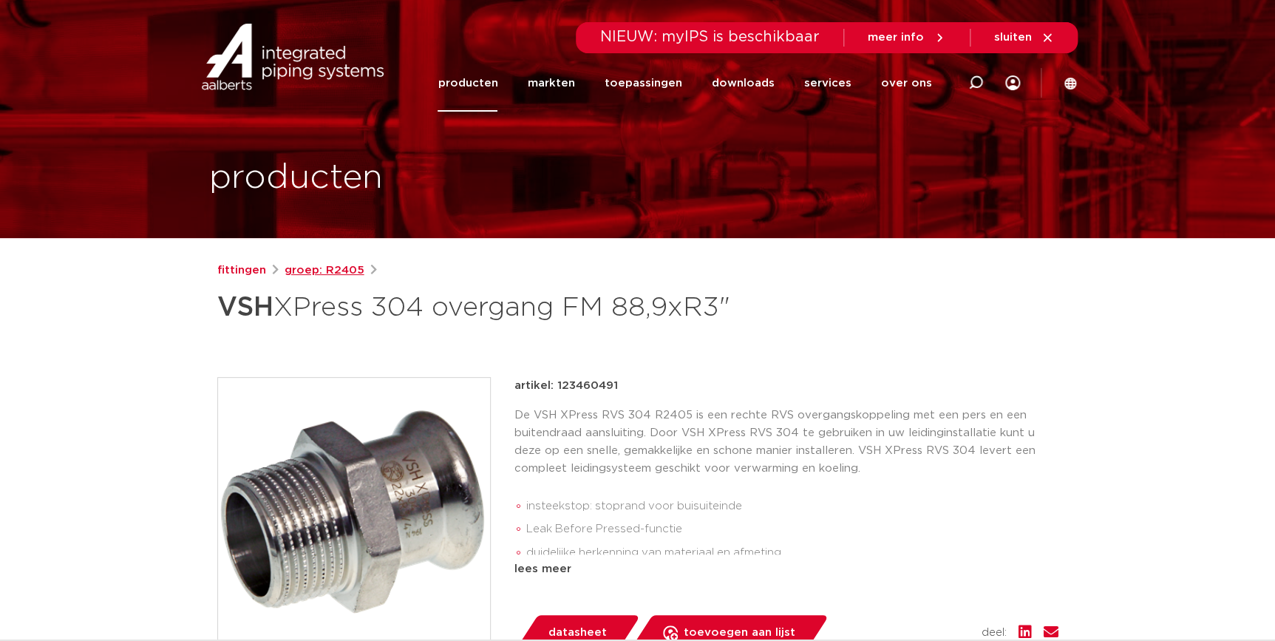
click at [320, 270] on link "groep: R2405" at bounding box center [325, 271] width 80 height 18
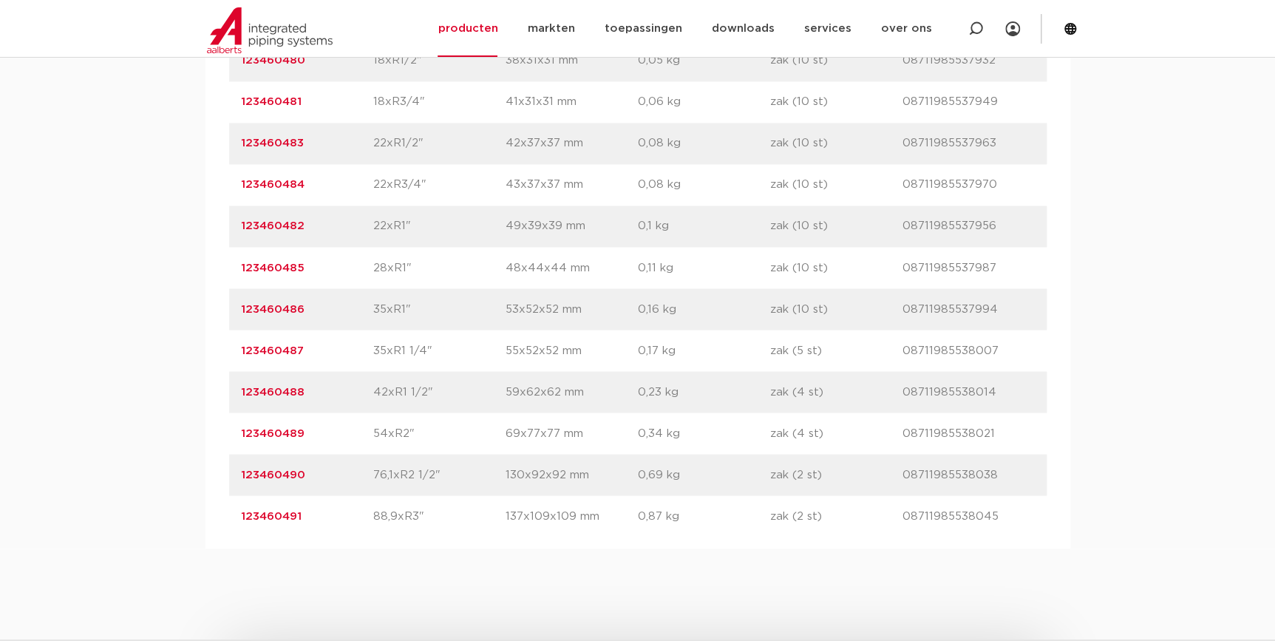
scroll to position [1209, 0]
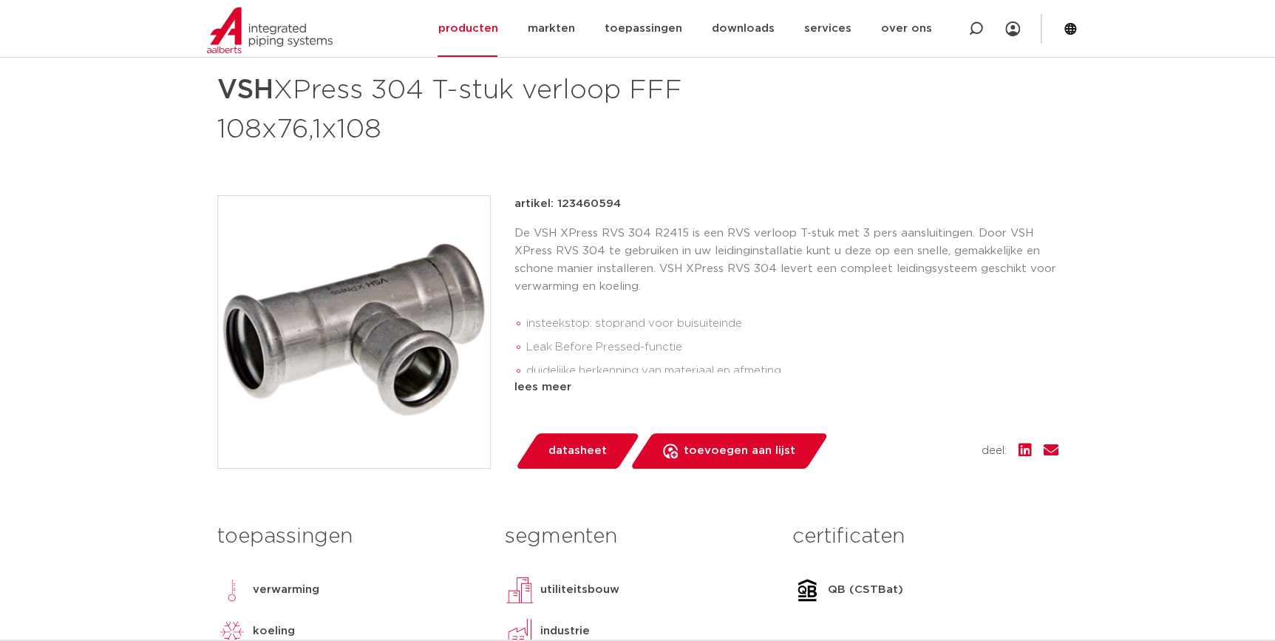
scroll to position [134, 0]
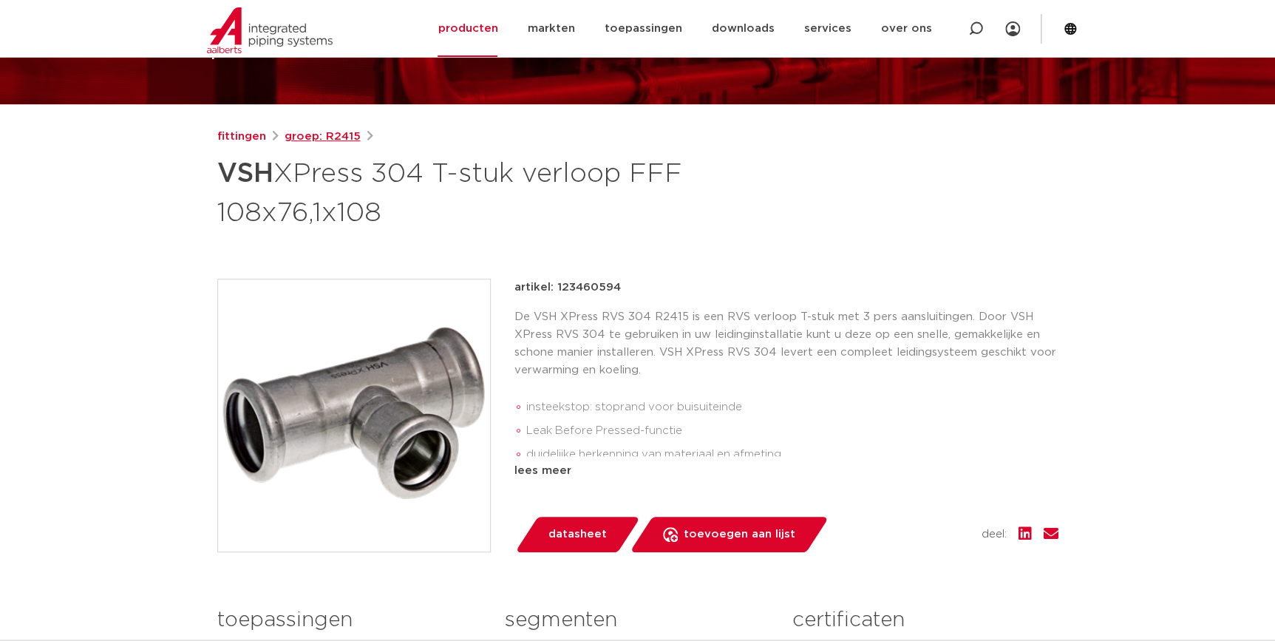
click at [341, 138] on link "groep: R2415" at bounding box center [323, 137] width 76 height 18
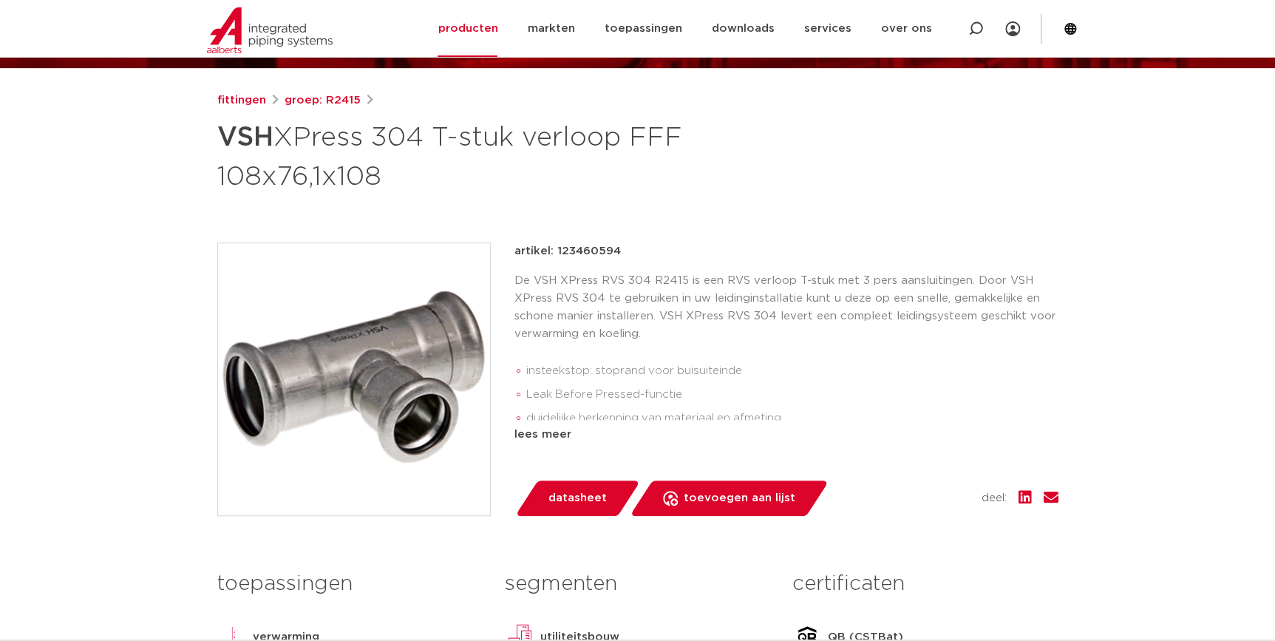
scroll to position [201, 0]
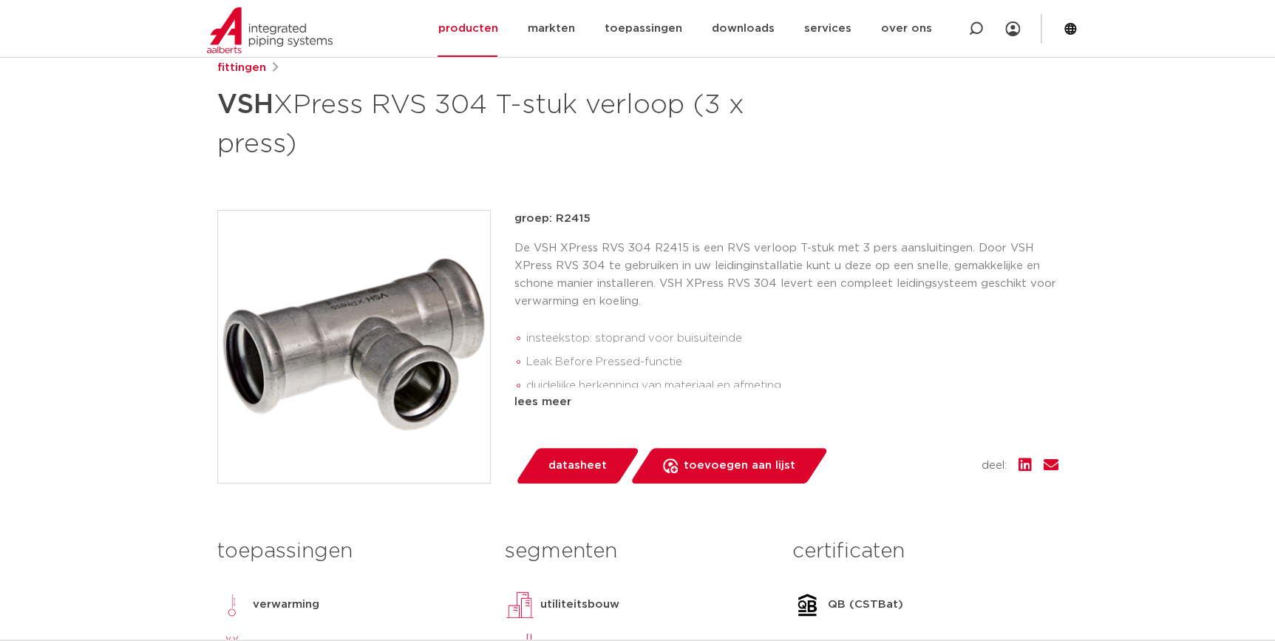
scroll to position [201, 0]
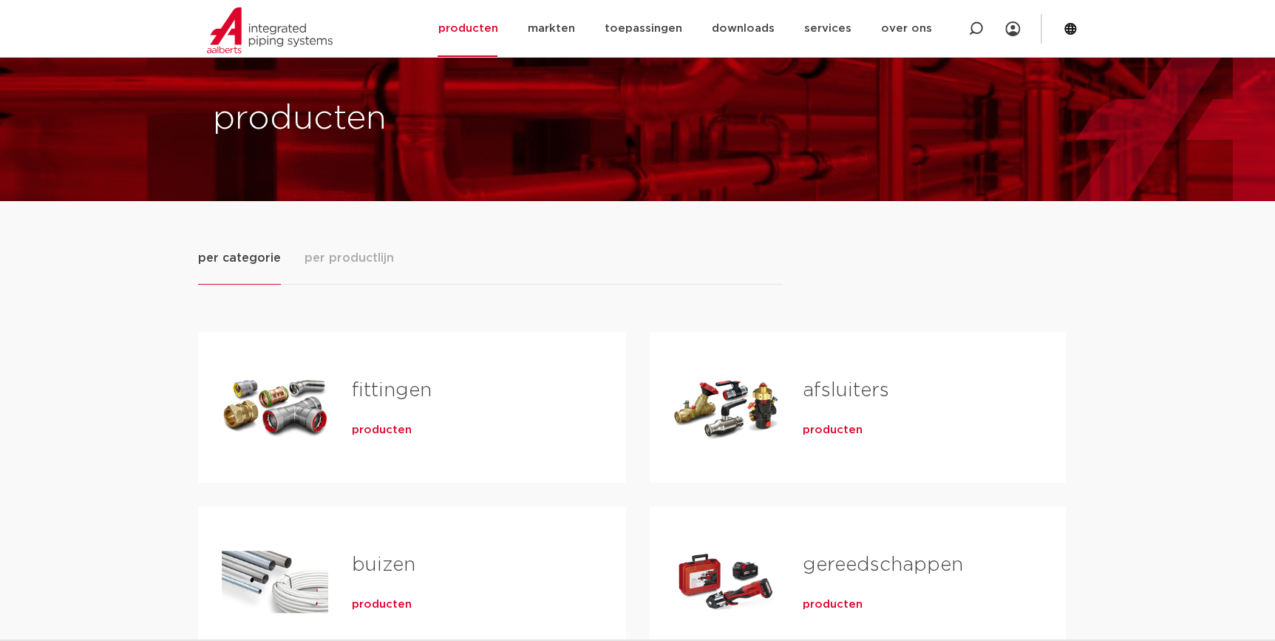
scroll to position [336, 0]
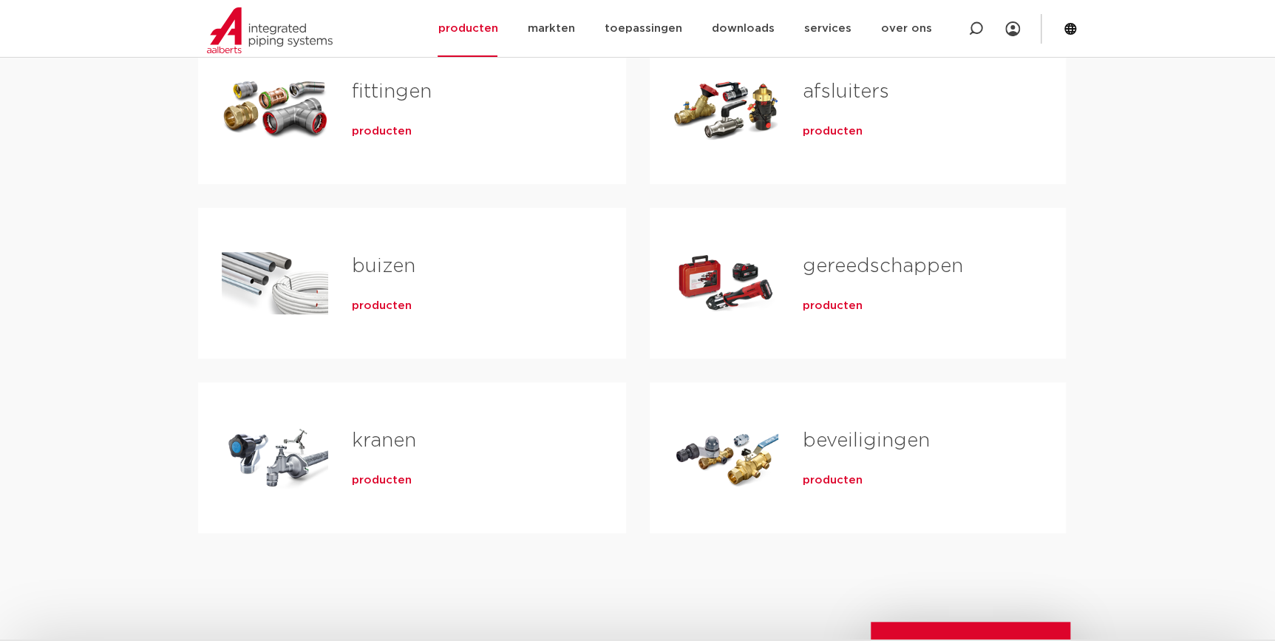
click at [390, 119] on div "producten" at bounding box center [465, 128] width 227 height 21
click at [384, 131] on span "producten" at bounding box center [382, 131] width 60 height 15
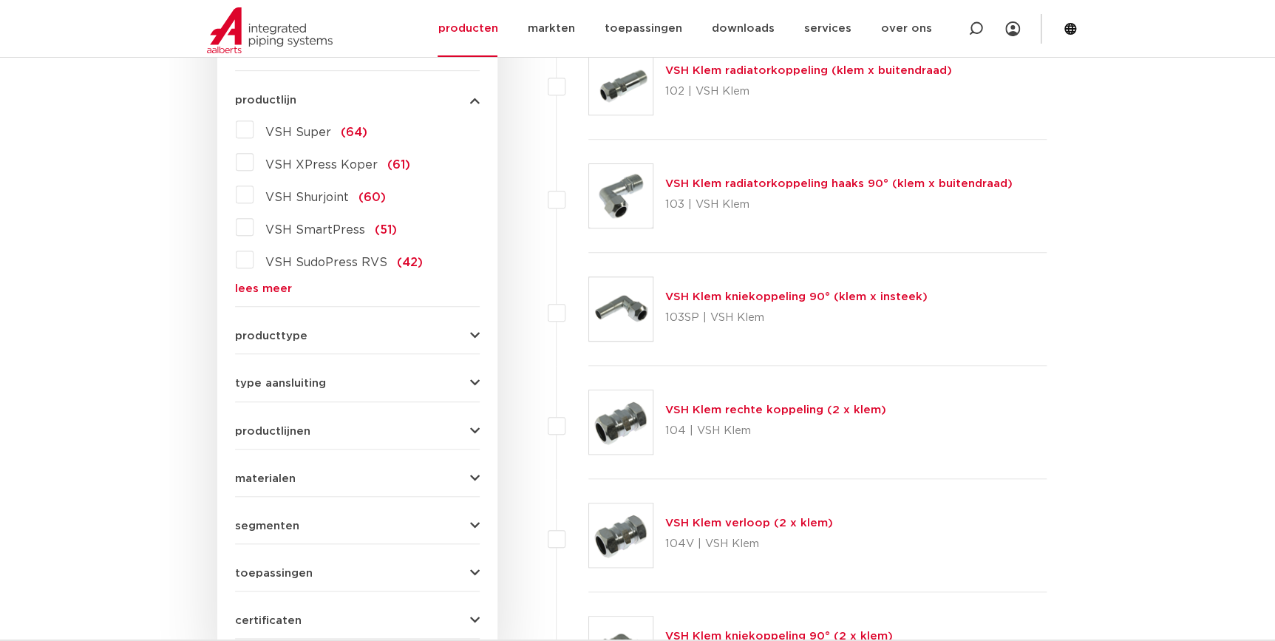
scroll to position [333, 0]
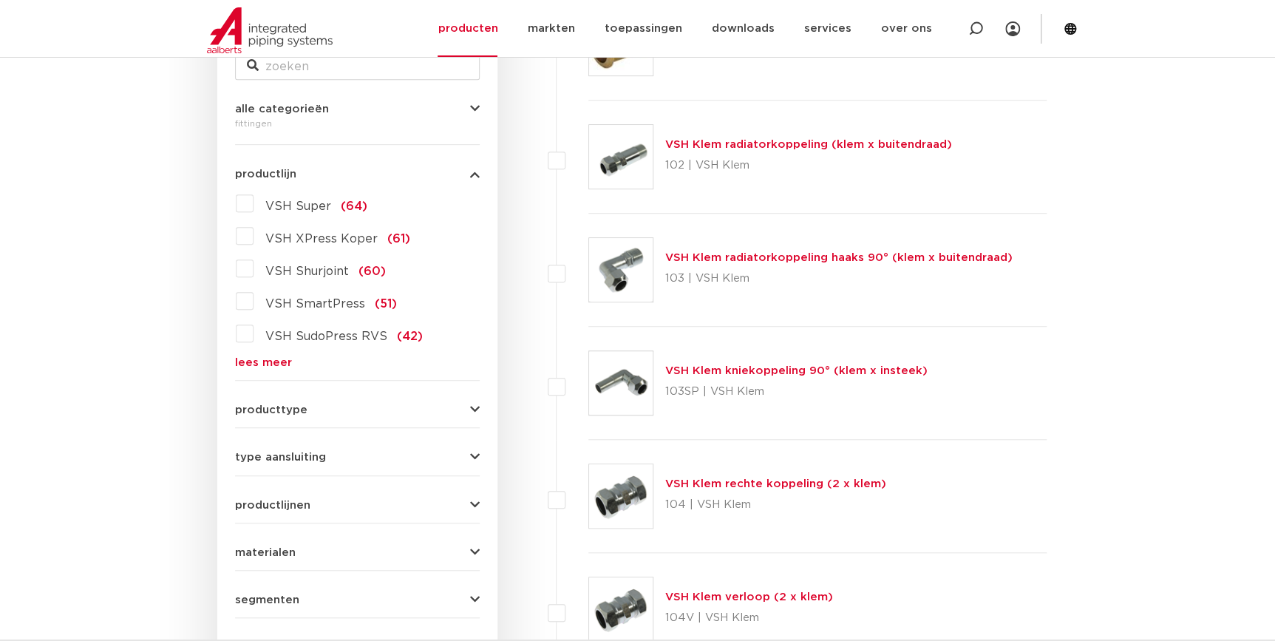
click at [255, 357] on link "lees meer" at bounding box center [357, 362] width 245 height 11
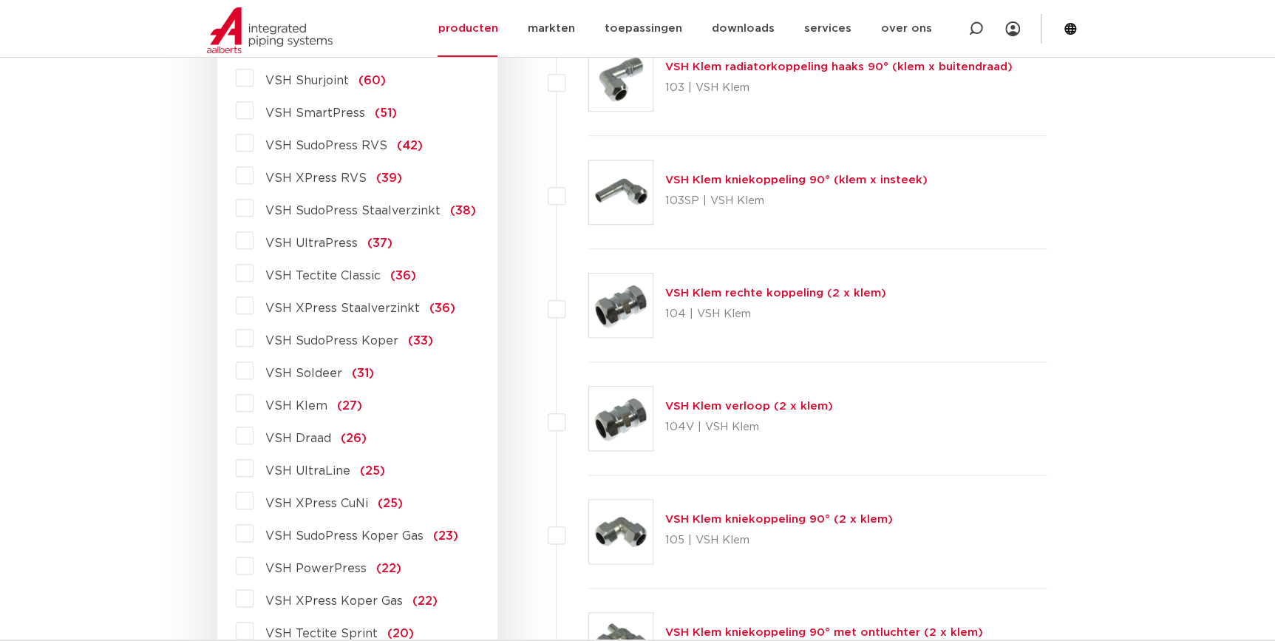
scroll to position [537, 0]
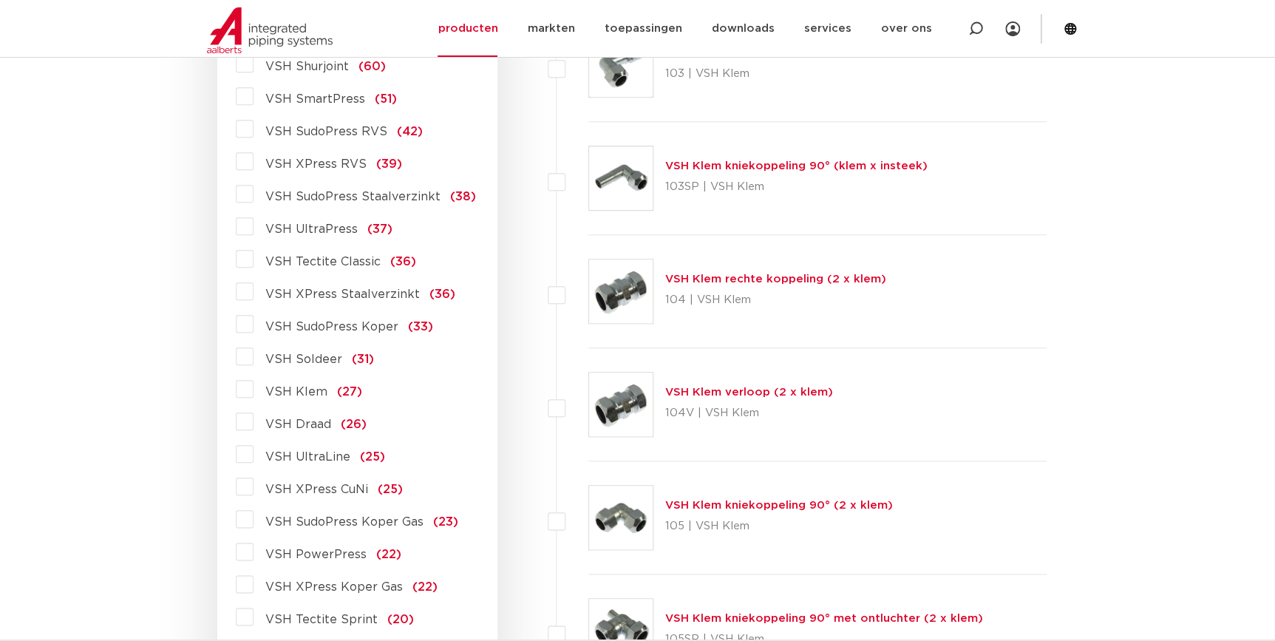
click at [318, 328] on span "VSH SudoPress Koper" at bounding box center [331, 327] width 133 height 12
click at [0, 0] on input "VSH SudoPress Koper (33)" at bounding box center [0, 0] width 0 height 0
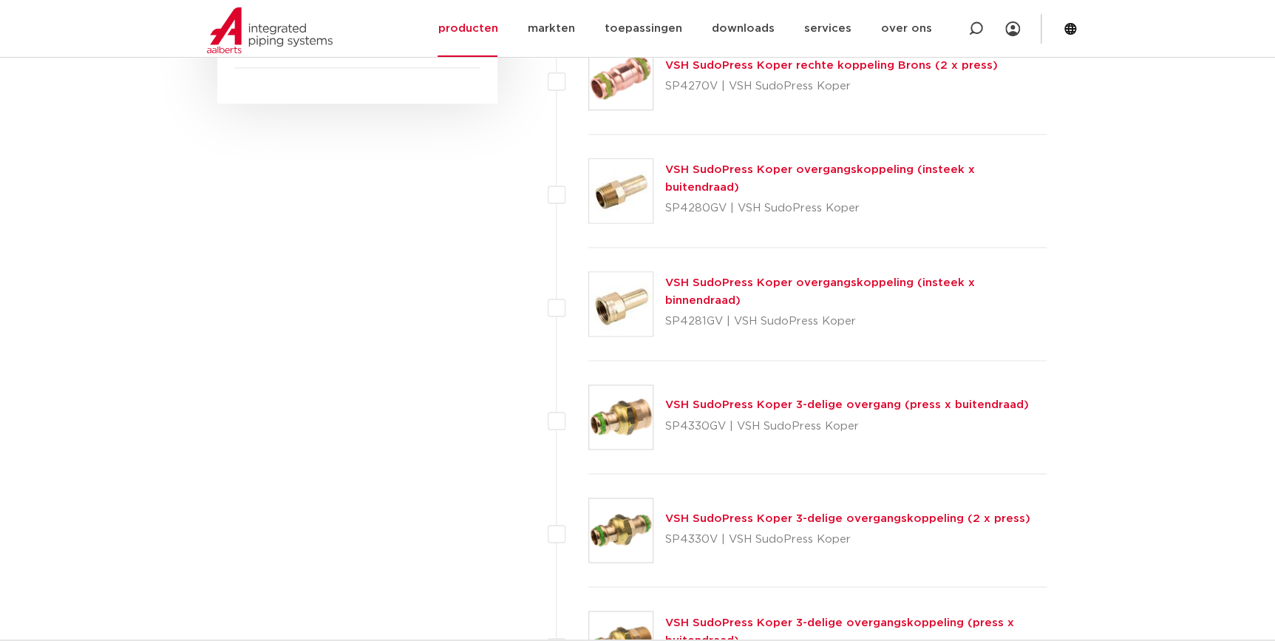
scroll to position [1142, 0]
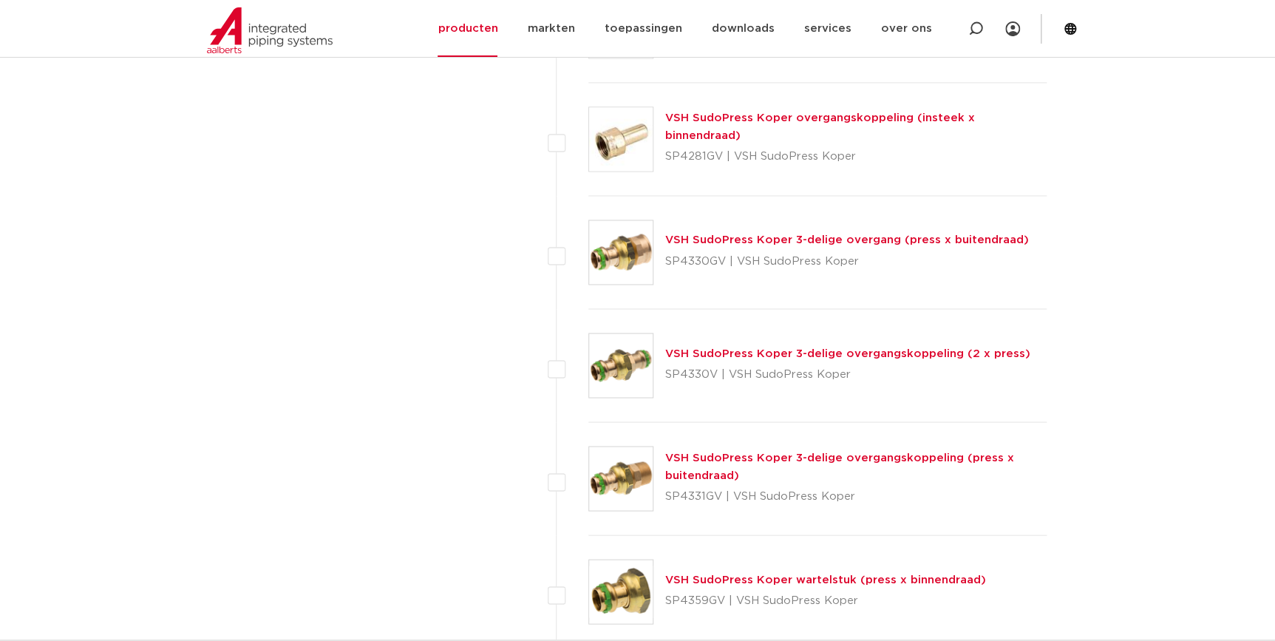
click at [762, 463] on div "VSH SudoPress Koper 3-delige overgangskoppeling (press x buitendraad) SP4331GV …" at bounding box center [856, 478] width 382 height 59
click at [766, 457] on link "VSH SudoPress Koper 3-delige overgangskoppeling (press x buitendraad)" at bounding box center [839, 466] width 349 height 29
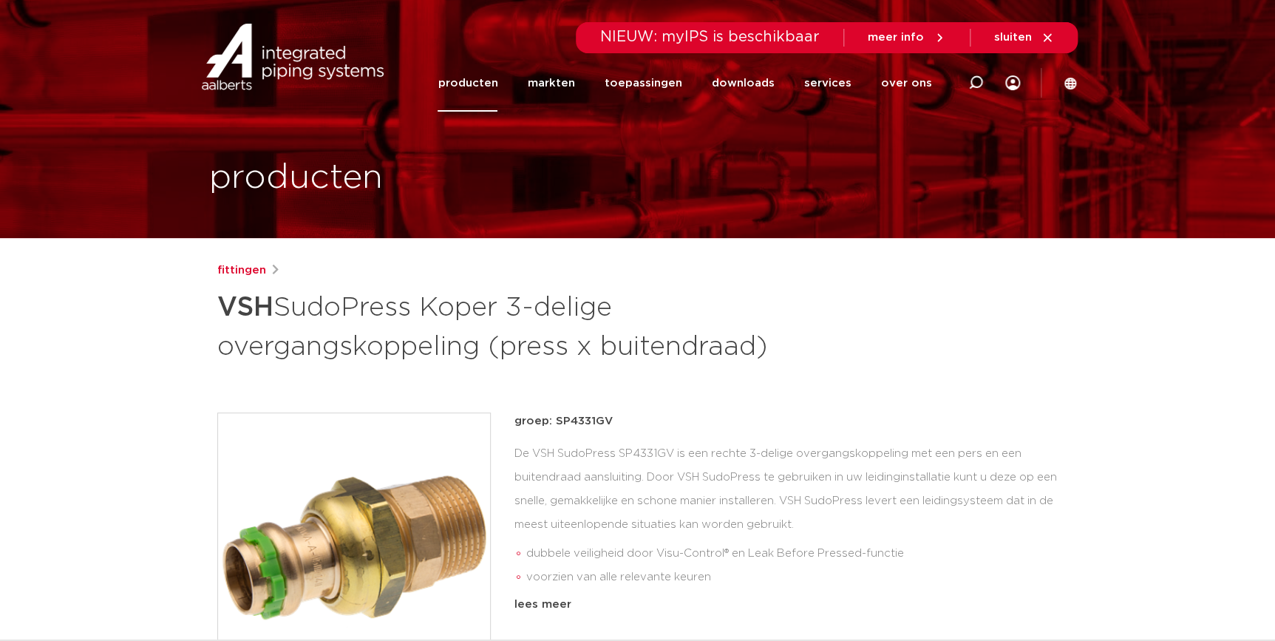
drag, startPoint x: 619, startPoint y: 421, endPoint x: 554, endPoint y: 425, distance: 65.1
click at [554, 425] on p "groep: SP4331GV" at bounding box center [786, 421] width 544 height 18
drag, startPoint x: 222, startPoint y: 310, endPoint x: 769, endPoint y: 359, distance: 549.1
click at [769, 359] on h1 "VSH SudoPress Koper 3-delige overgangskoppeling (press x buitendraad)" at bounding box center [494, 325] width 555 height 80
copy h1 "VSH SudoPress Koper 3-delige overgangskoppeling (press x buitendraad)"
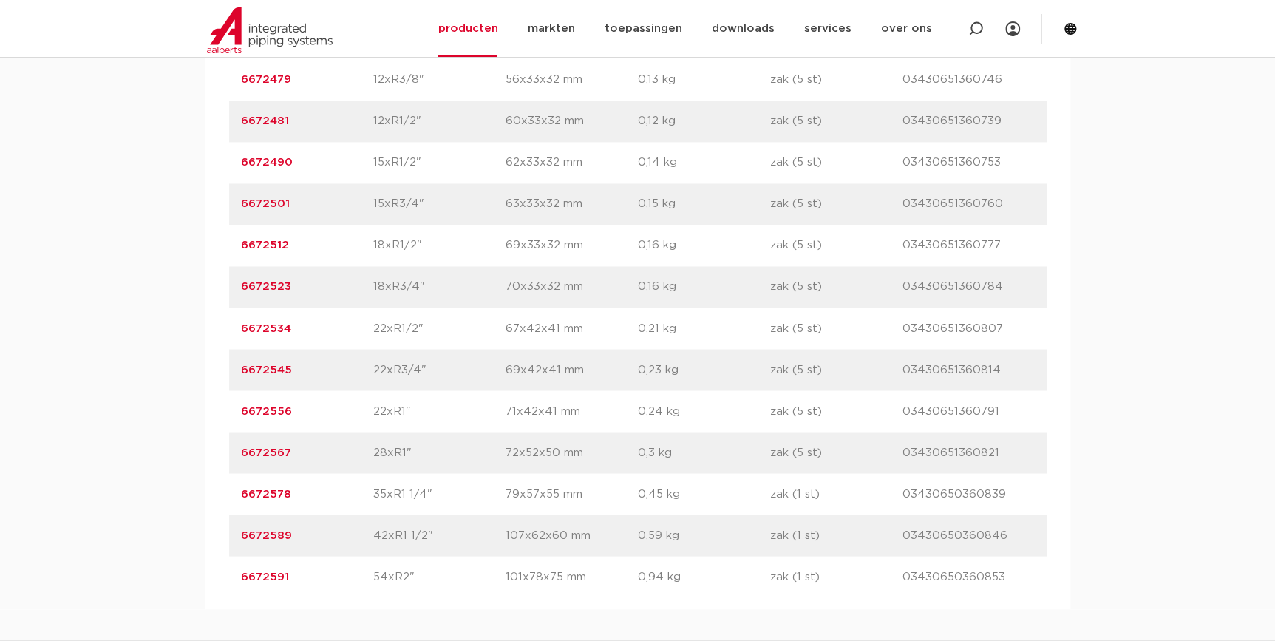
scroll to position [1075, 0]
drag, startPoint x: 375, startPoint y: 456, endPoint x: 404, endPoint y: 456, distance: 28.8
click at [404, 456] on p "28xR1"" at bounding box center [439, 455] width 132 height 18
copy p "28xR1"
drag, startPoint x: 299, startPoint y: 452, endPoint x: 232, endPoint y: 452, distance: 67.3
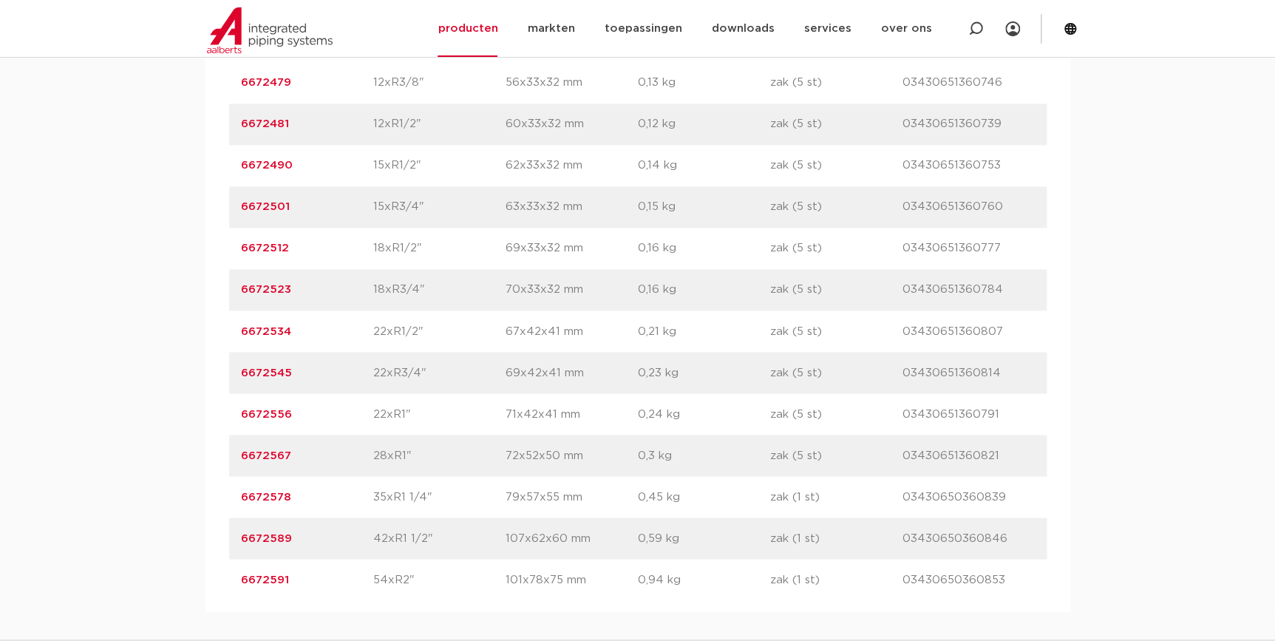
click at [232, 452] on div "artikelnummer 6672567 afmeting 28xR1" [GEOGRAPHIC_DATA] 72x52x50 mm gewicht 0,3…" at bounding box center [637, 455] width 817 height 41
copy link "6672567"
drag, startPoint x: 1004, startPoint y: 460, endPoint x: 904, endPoint y: 465, distance: 100.6
click at [904, 465] on div "artikelnummer 6672567 afmeting 28xR1" [GEOGRAPHIC_DATA] 72x52x50 mm gewicht 0,3…" at bounding box center [637, 455] width 817 height 41
copy p "03430651360821"
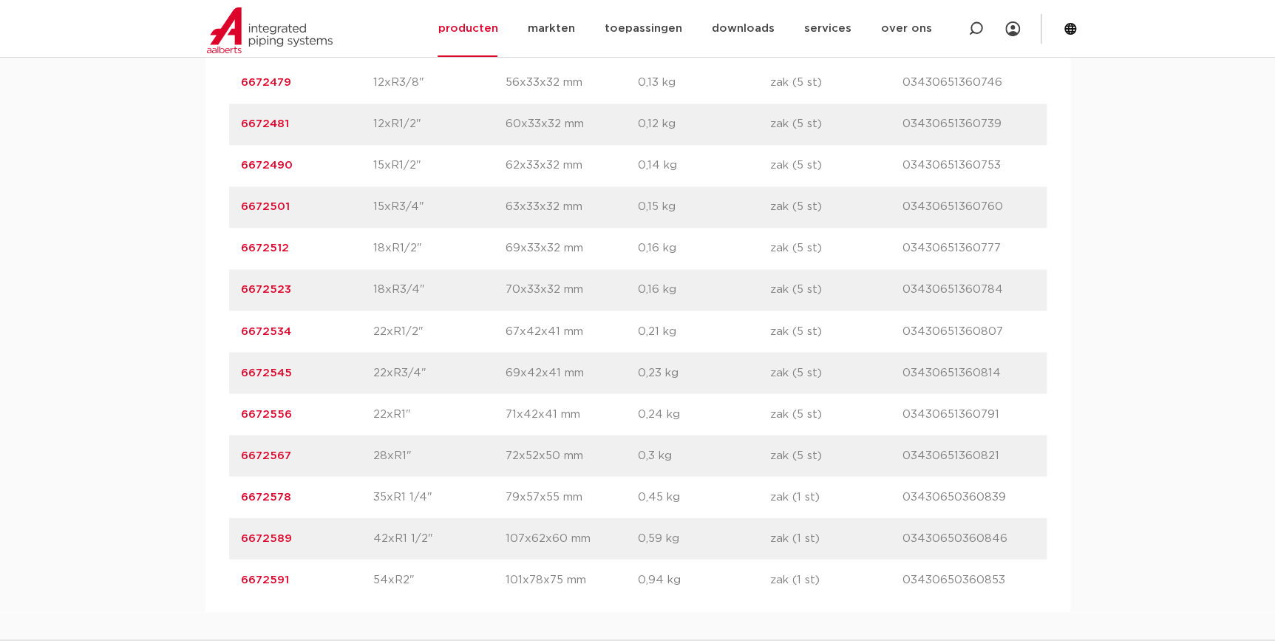
drag, startPoint x: 296, startPoint y: 454, endPoint x: 228, endPoint y: 452, distance: 68.0
click at [228, 452] on div "artikelnummer afmeting [GEOGRAPHIC_DATA] gewicht verpakking gtin artikelnummer …" at bounding box center [637, 310] width 865 height 603
copy link "6672567"
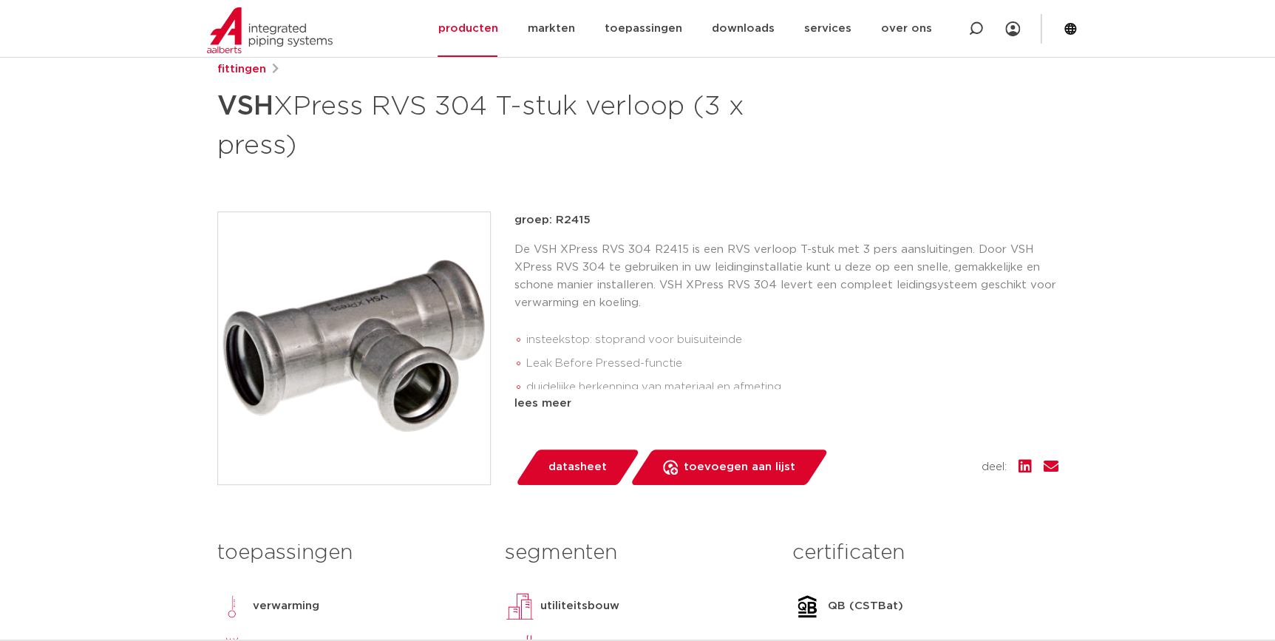
click at [695, 303] on p "De VSH XPress RVS 304 R2415 is een RVS verloop T-stuk met 3 pers aansluitingen.…" at bounding box center [786, 276] width 544 height 71
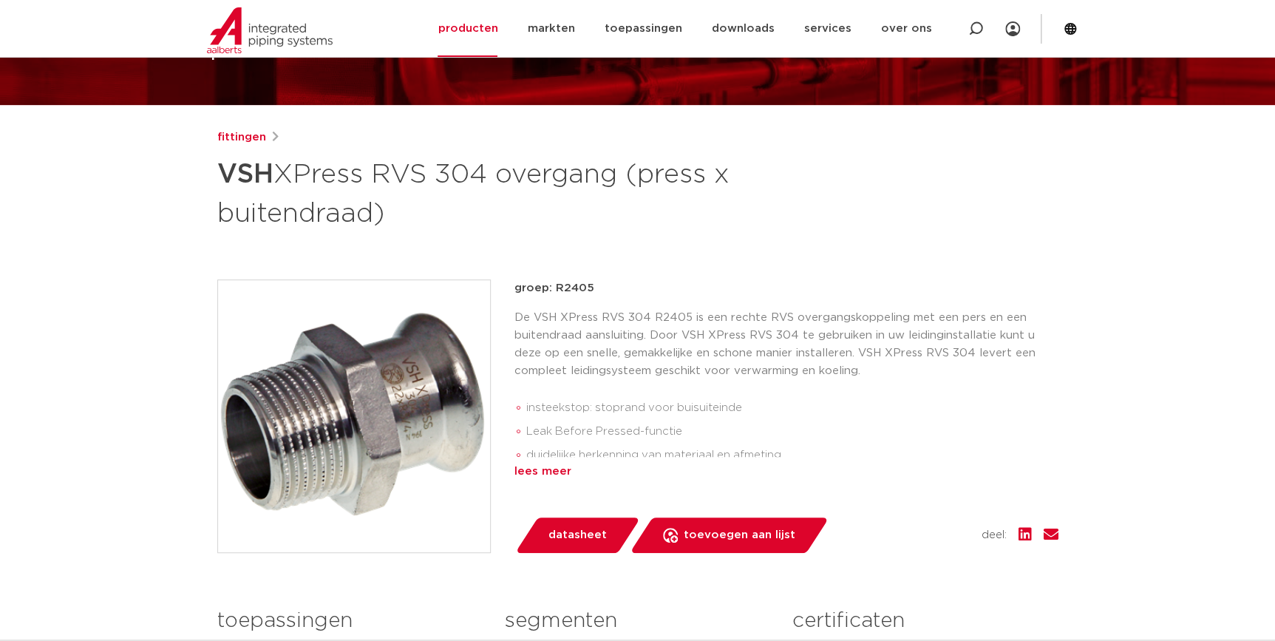
scroll to position [134, 0]
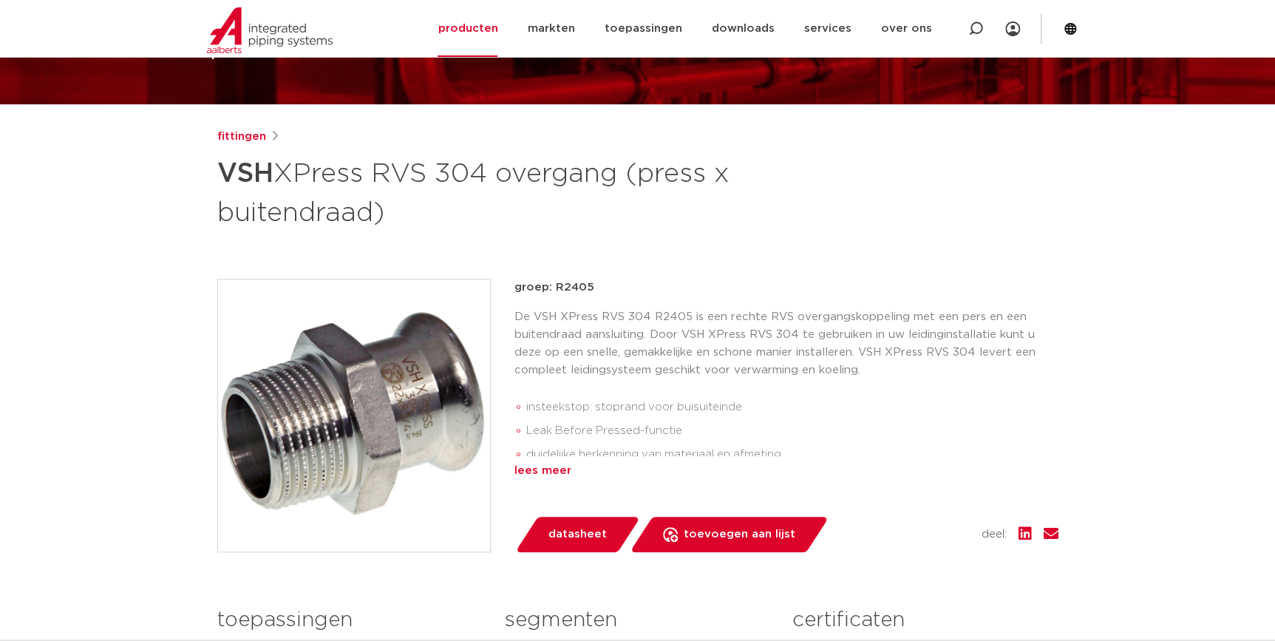
click at [539, 470] on div "lees meer" at bounding box center [786, 471] width 544 height 18
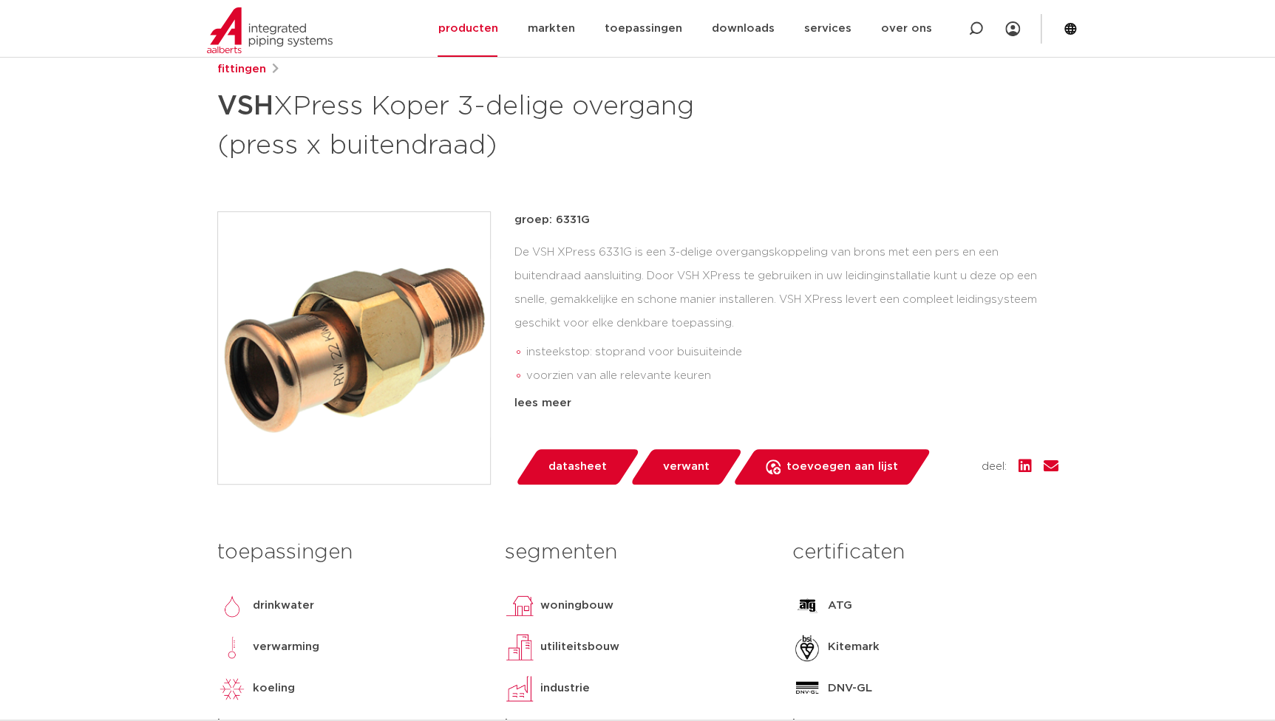
click at [835, 173] on div "fittingen VSH XPress Koper 3-delige overgang (press x buitendraad) groep: 6331G…" at bounding box center [637, 415] width 865 height 708
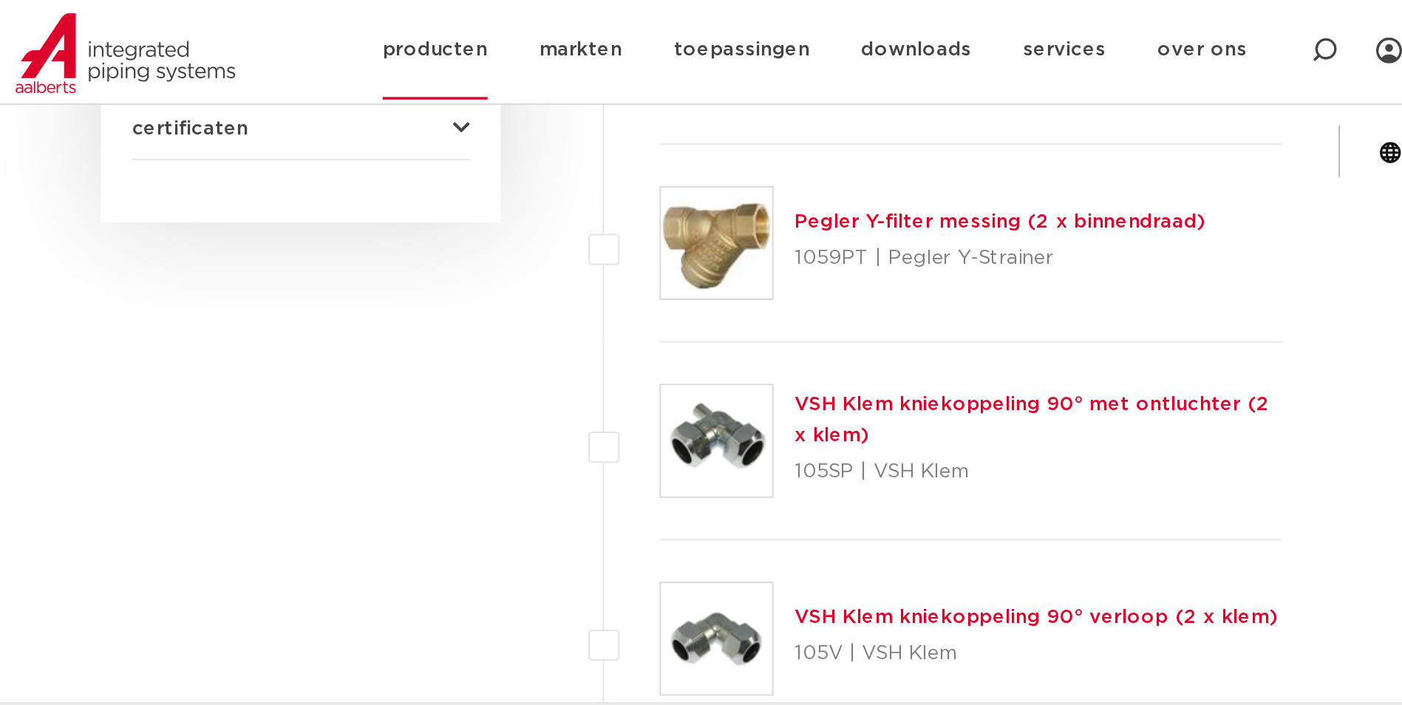
scroll to position [1142, 0]
